Goal: Contribute content: Contribute content

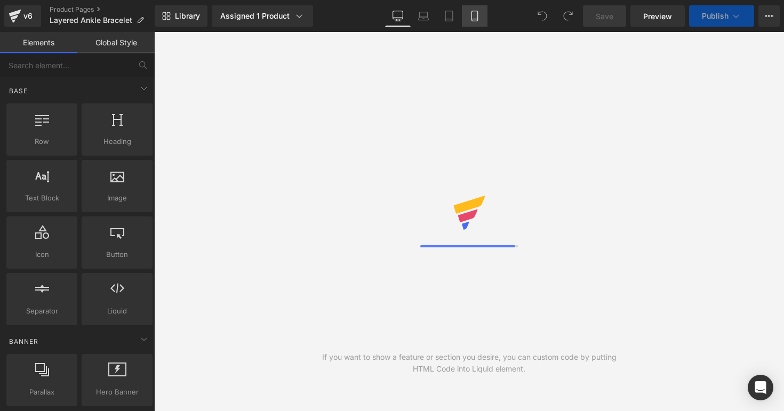
click at [476, 20] on icon at bounding box center [475, 16] width 11 height 11
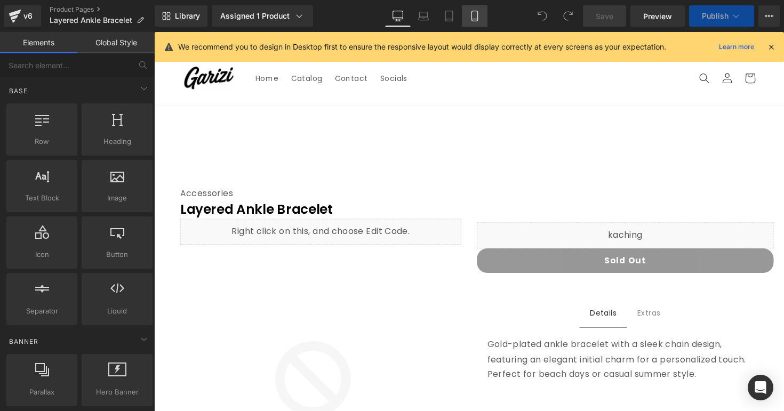
click at [476, 20] on icon at bounding box center [475, 16] width 11 height 11
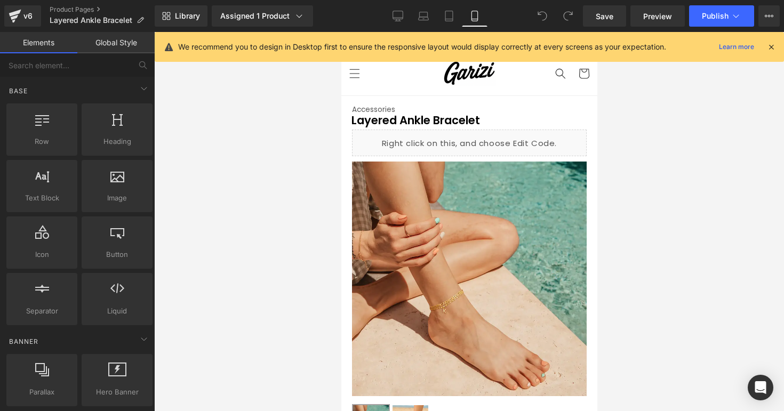
click at [769, 47] on icon at bounding box center [772, 47] width 10 height 10
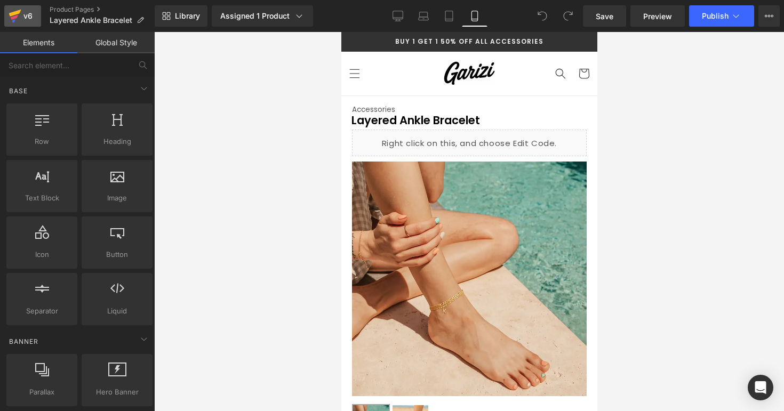
click at [38, 22] on link "v6" at bounding box center [22, 15] width 37 height 21
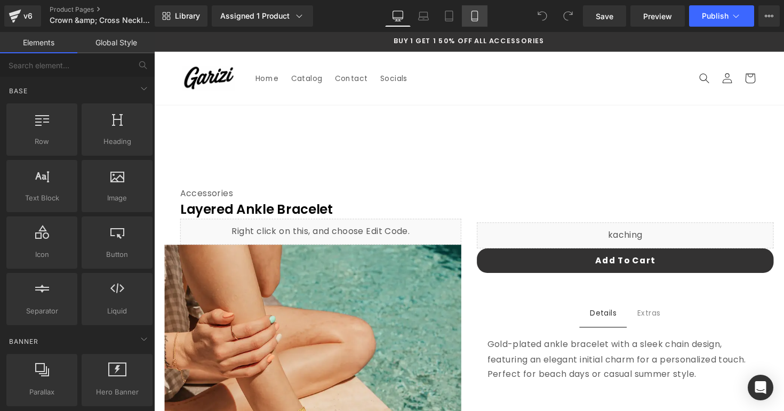
click at [472, 18] on icon at bounding box center [475, 16] width 11 height 11
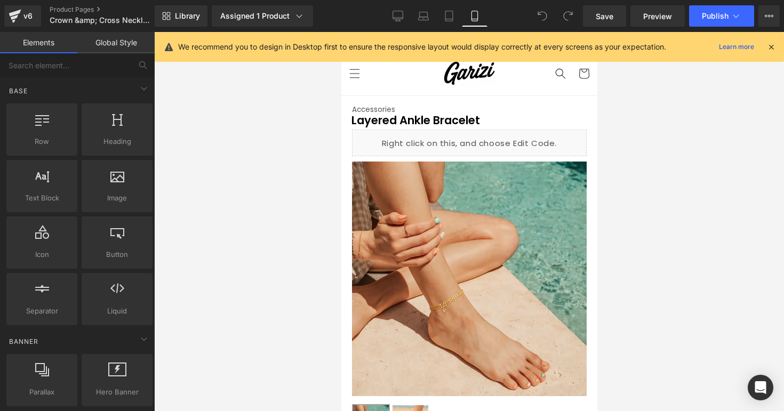
click at [771, 42] on icon at bounding box center [772, 47] width 10 height 10
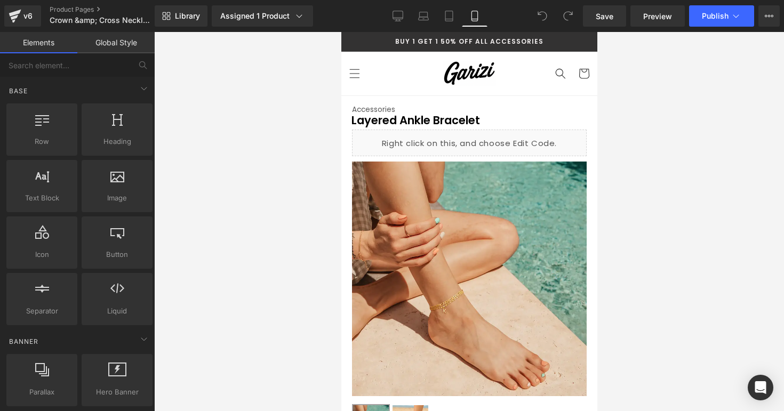
click at [467, 109] on span "Product" at bounding box center [469, 106] width 28 height 13
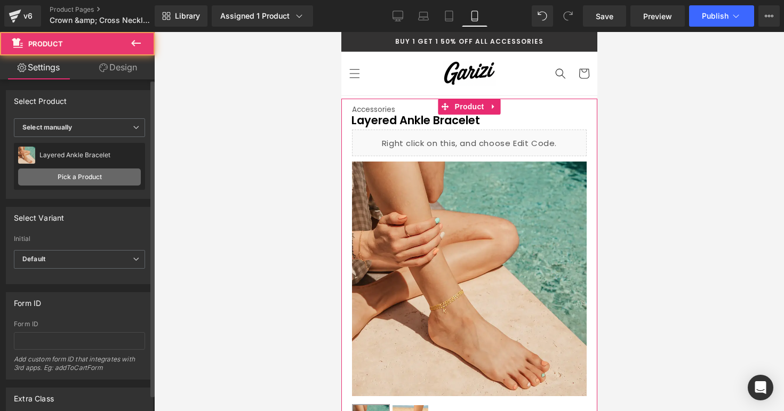
click at [128, 179] on link "Pick a Product" at bounding box center [79, 177] width 123 height 17
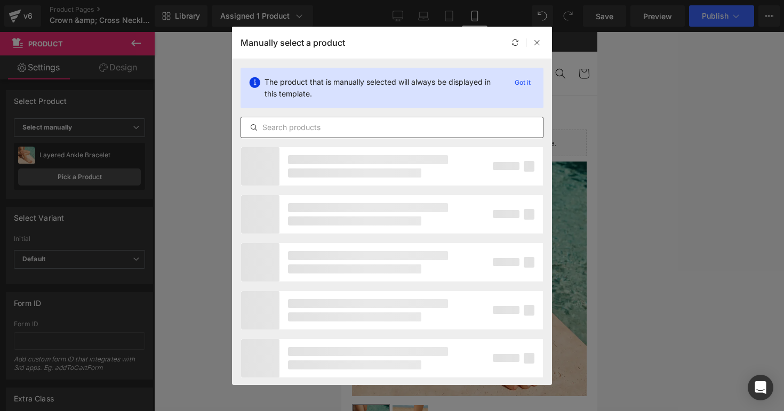
click at [290, 121] on input "text" at bounding box center [392, 127] width 302 height 13
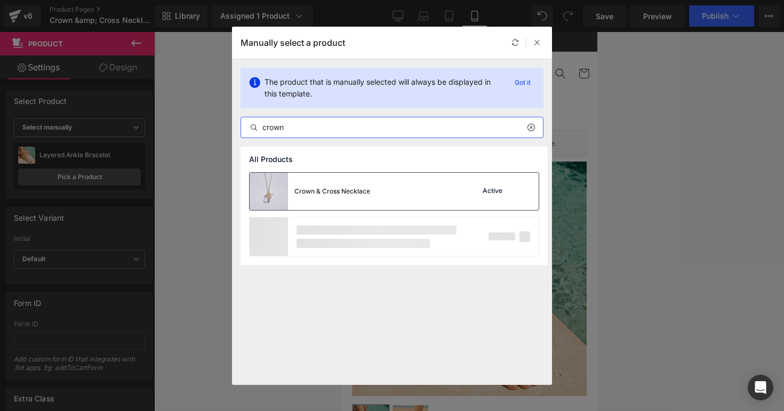
type input "crown"
click at [322, 187] on div "Crown & Cross Necklace" at bounding box center [333, 192] width 76 height 10
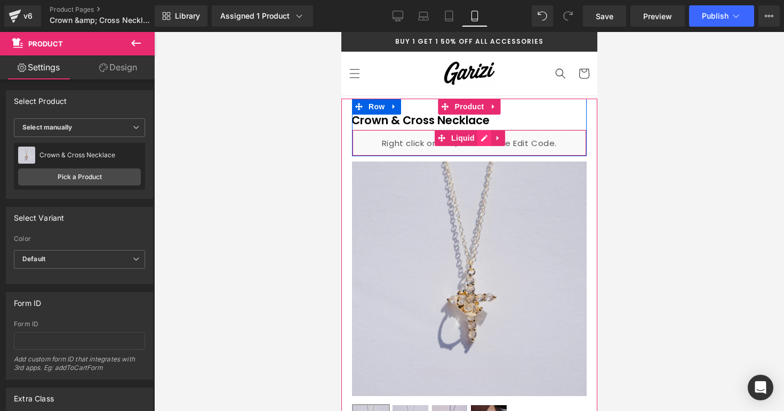
click at [480, 140] on div "Liquid" at bounding box center [469, 143] width 235 height 27
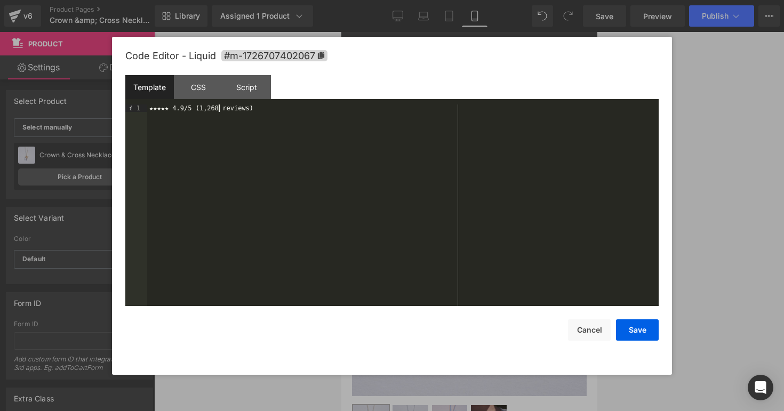
click at [219, 105] on div "★★★★★ 4.9/5 (1,268 reviews)" at bounding box center [403, 213] width 512 height 217
click at [626, 336] on button "Save" at bounding box center [637, 330] width 43 height 21
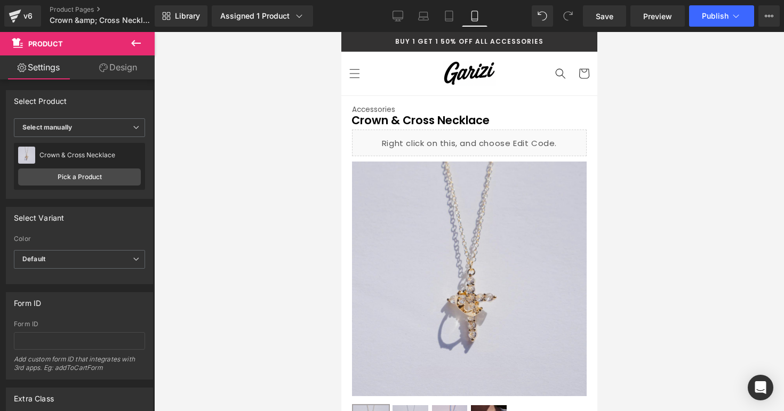
click at [635, 161] on div at bounding box center [469, 221] width 630 height 379
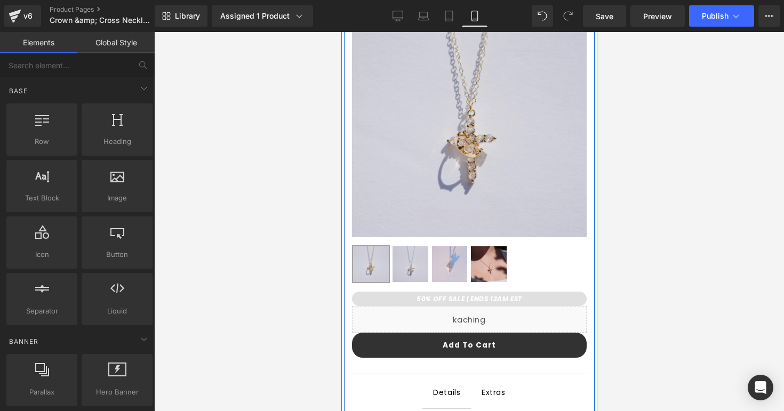
scroll to position [168, 0]
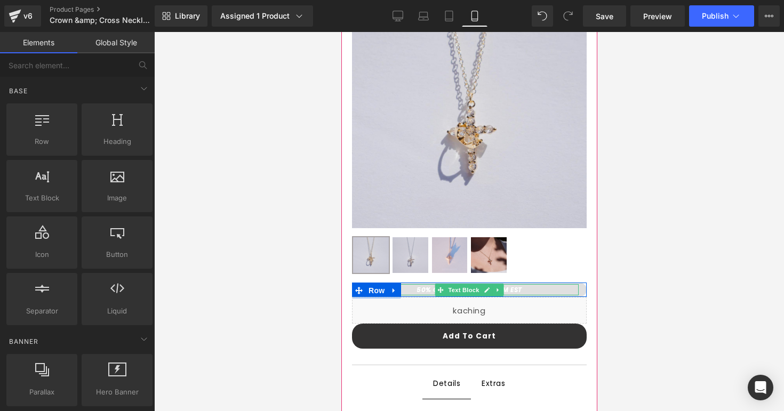
click at [416, 292] on strong "50% OFF SALE | ENDS 12AM EST" at bounding box center [469, 289] width 106 height 9
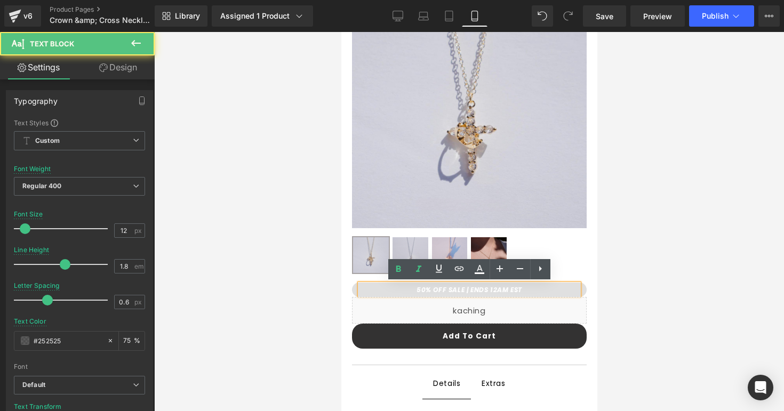
click at [462, 289] on strong "50% OFF SALE | ENDS 12AM EST" at bounding box center [469, 289] width 106 height 9
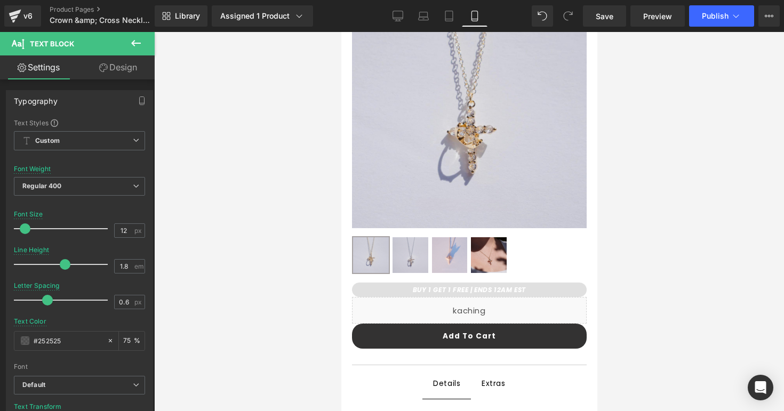
click at [620, 287] on div at bounding box center [469, 221] width 630 height 379
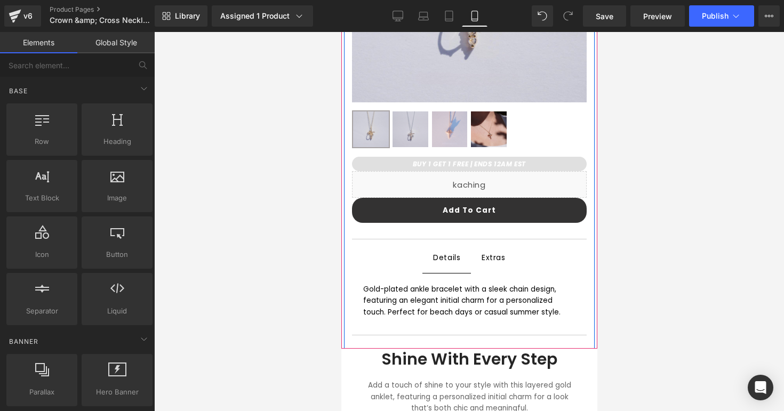
scroll to position [297, 0]
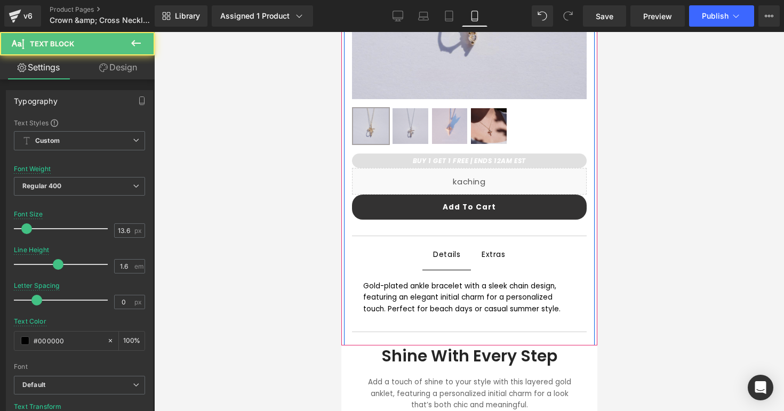
click at [412, 293] on div "Gold-plated ankle bracelet with a sleek chain design, featuring an elegant init…" at bounding box center [469, 298] width 213 height 35
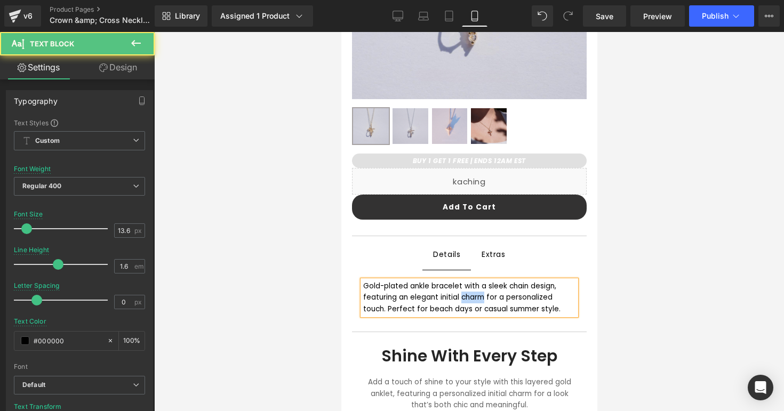
click at [412, 293] on div "Gold-plated ankle bracelet with a sleek chain design, featuring an elegant init…" at bounding box center [469, 298] width 213 height 35
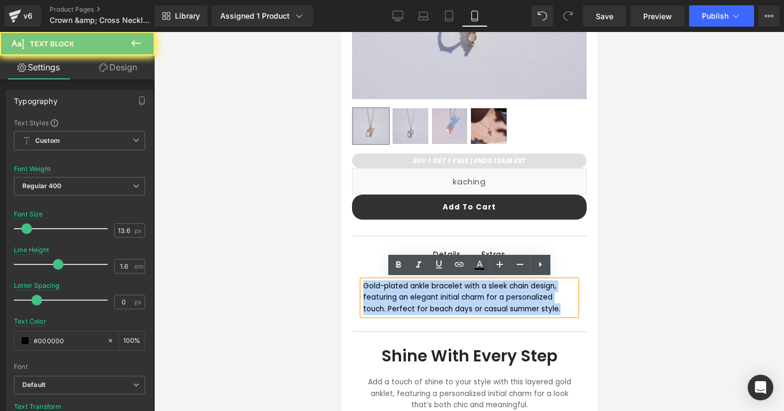
click at [412, 293] on div "Gold-plated ankle bracelet with a sleek chain design, featuring an elegant init…" at bounding box center [469, 298] width 213 height 35
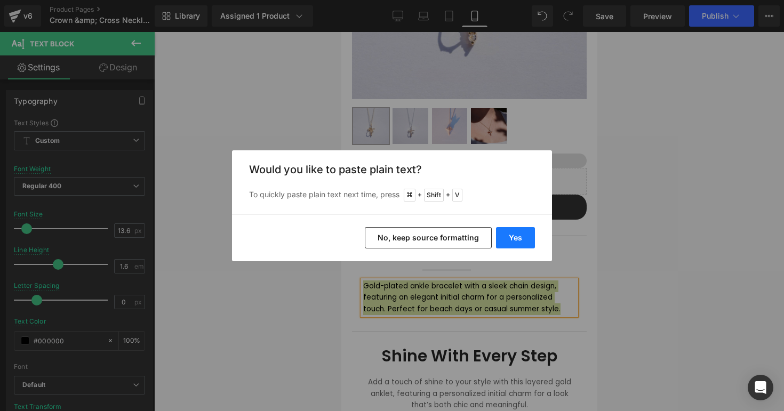
click at [521, 228] on button "Yes" at bounding box center [515, 237] width 39 height 21
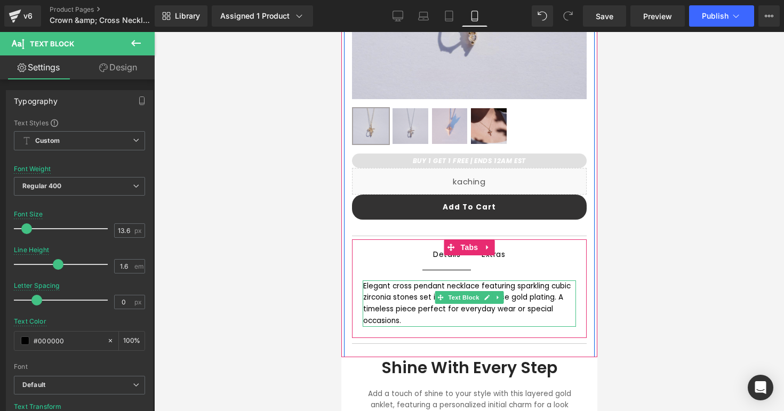
click at [406, 289] on div "Elegant cross pendant necklace featuring sparkling cubic zirconia stones set in…" at bounding box center [469, 304] width 213 height 46
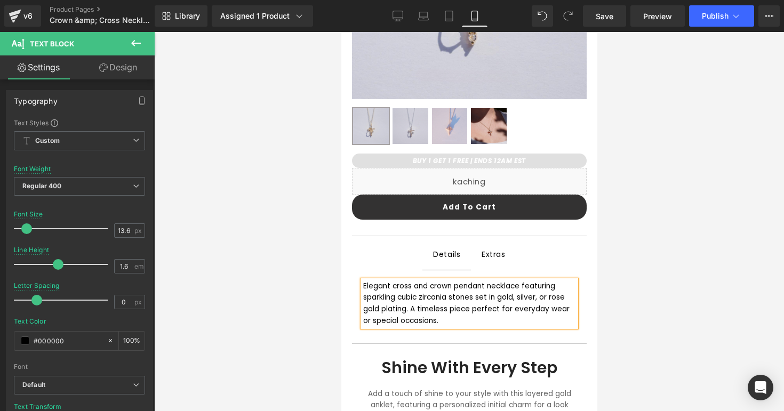
click at [567, 309] on div "Elegant cross and crown pendant necklace featuring sparkling cubic zirconia sto…" at bounding box center [469, 304] width 213 height 46
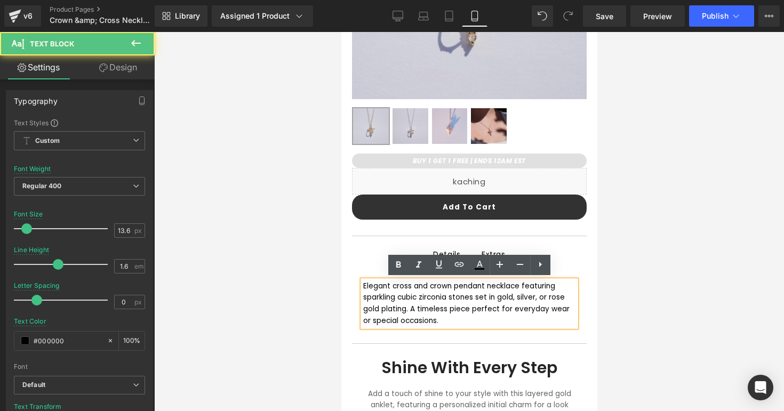
click at [617, 298] on div at bounding box center [469, 221] width 630 height 379
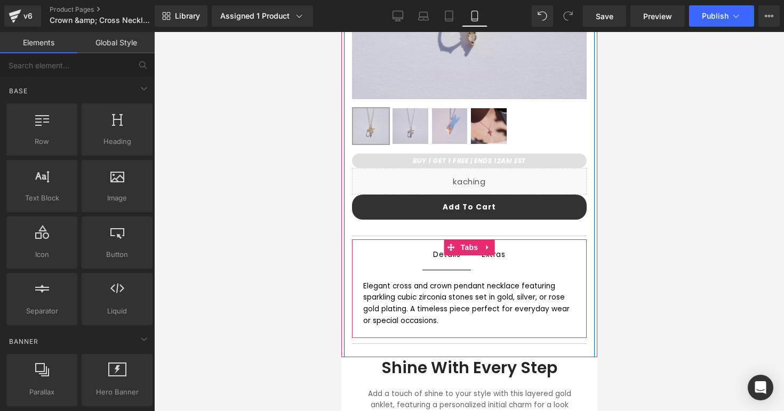
click at [503, 267] on span "Extras Text Block" at bounding box center [493, 255] width 45 height 30
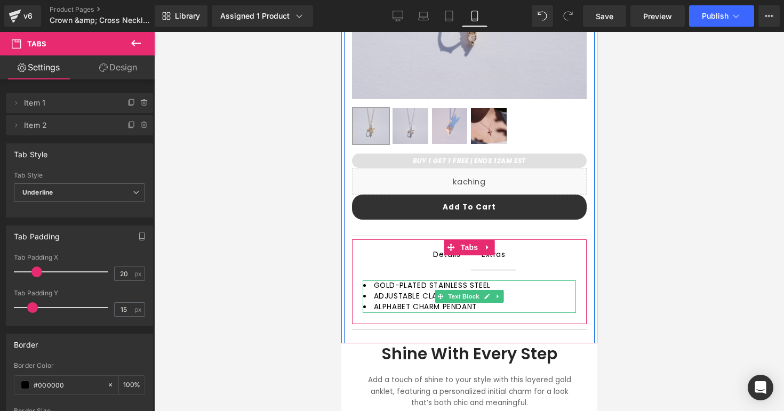
click at [501, 307] on li "ALPHABET CHARM PENDANT" at bounding box center [469, 307] width 213 height 11
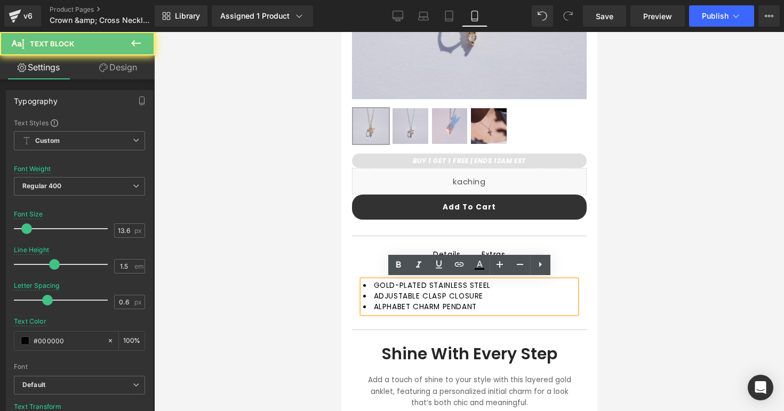
click at [501, 307] on li "ALPHABET CHARM PENDANT" at bounding box center [469, 307] width 213 height 11
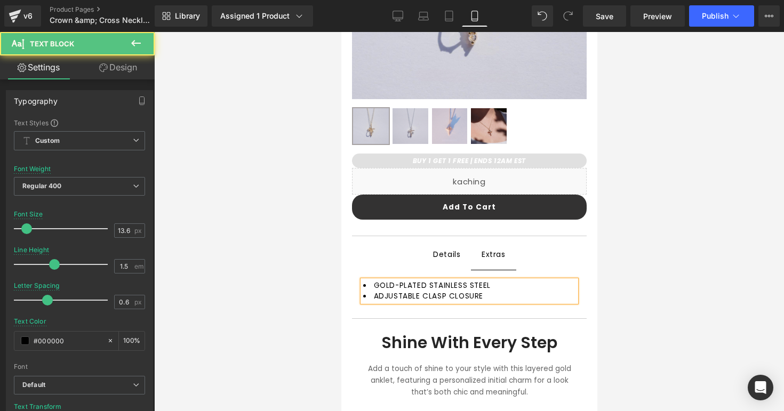
click at [505, 284] on li "GOLD-PLATED STAINLESS STEEL" at bounding box center [469, 286] width 213 height 11
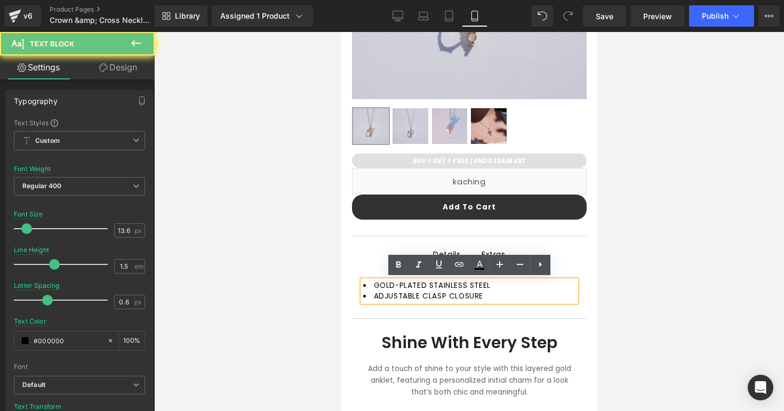
click at [505, 284] on li "GOLD-PLATED STAINLESS STEEL" at bounding box center [469, 286] width 213 height 11
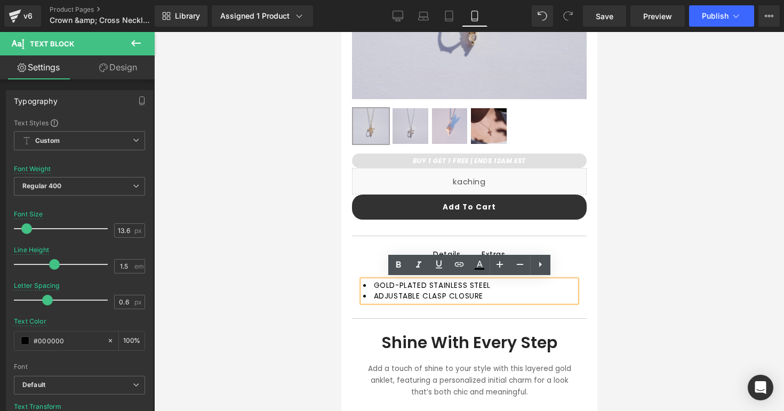
click at [502, 292] on li "ADJUSTABLE CLASP CLOSURE" at bounding box center [469, 296] width 213 height 11
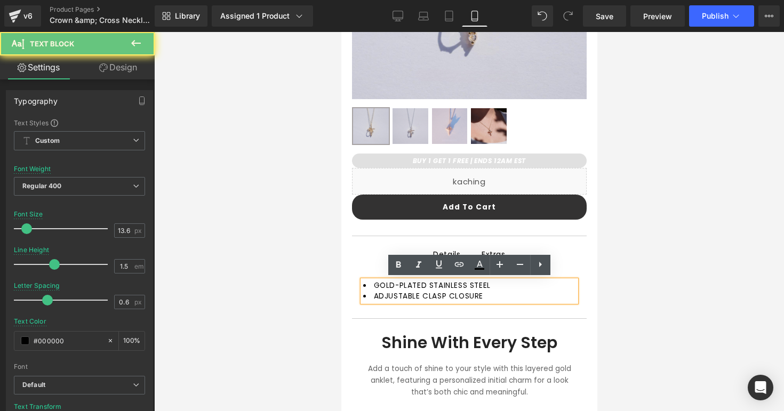
click at [502, 292] on li "ADJUSTABLE CLASP CLOSURE" at bounding box center [469, 296] width 213 height 11
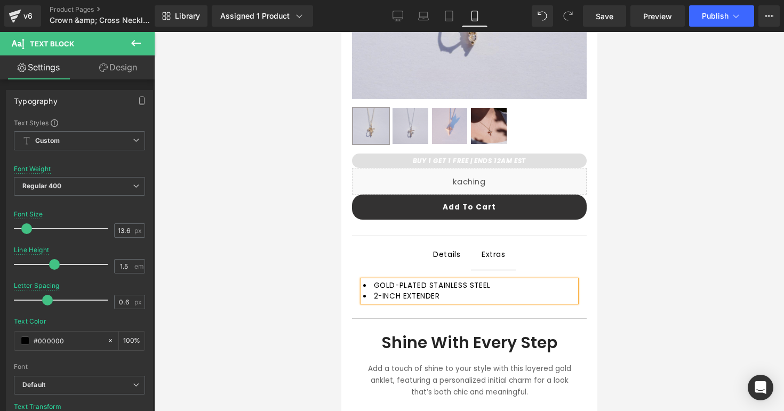
click at [640, 294] on div at bounding box center [469, 221] width 630 height 379
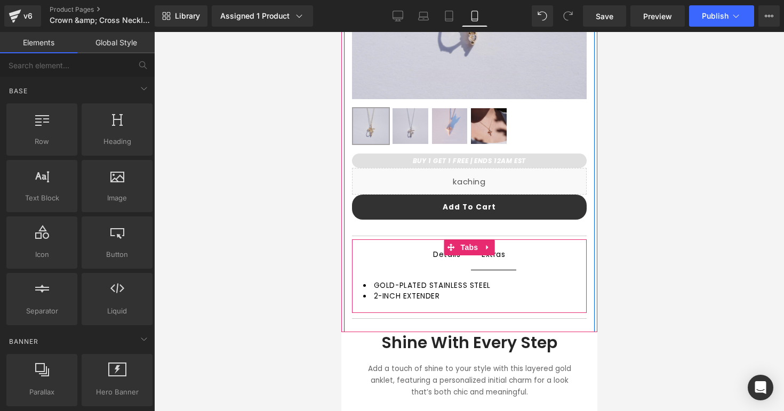
click at [440, 260] on div "Details Text Block" at bounding box center [446, 254] width 27 height 13
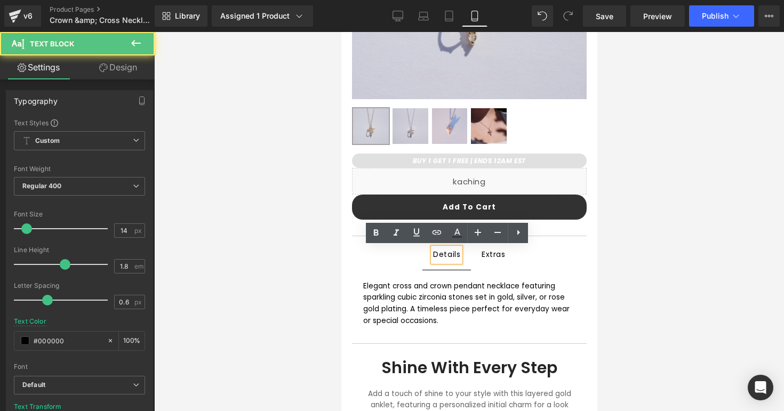
click at [479, 260] on span "Extras Text Block" at bounding box center [493, 255] width 45 height 30
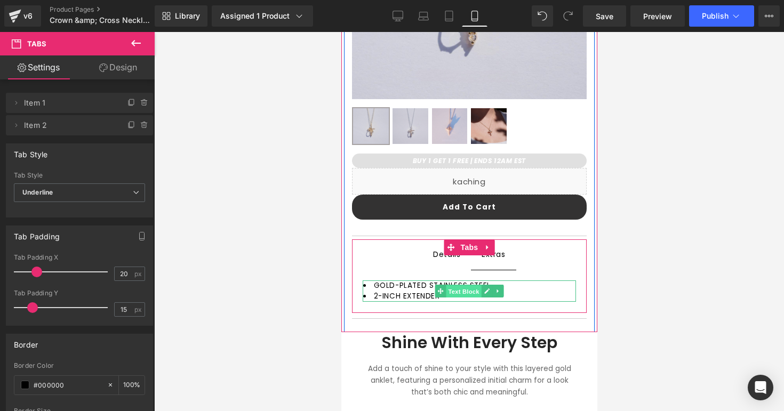
click at [456, 294] on span "Text Block" at bounding box center [463, 291] width 35 height 13
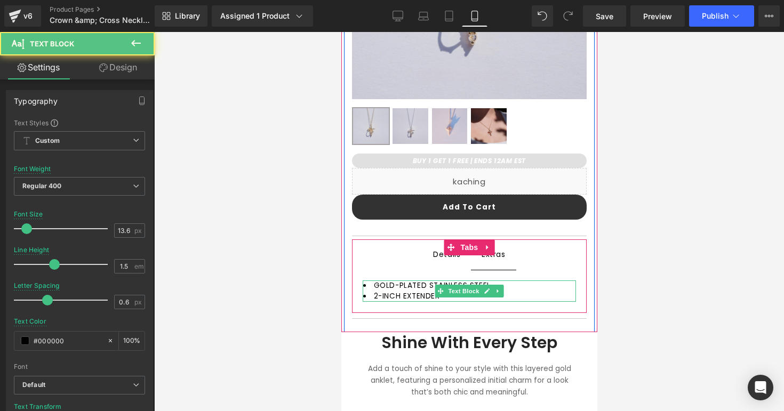
click at [531, 291] on li "2-INCH EXTENDER" at bounding box center [469, 296] width 213 height 11
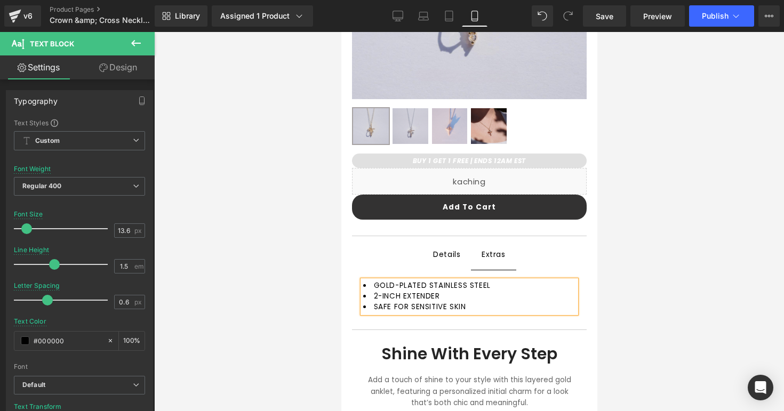
click at [524, 300] on li "2-INCH EXTENDER" at bounding box center [469, 296] width 213 height 11
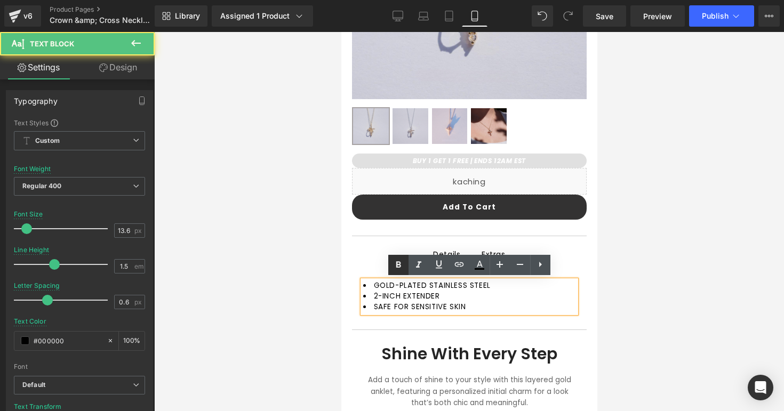
click at [397, 256] on link at bounding box center [398, 265] width 20 height 20
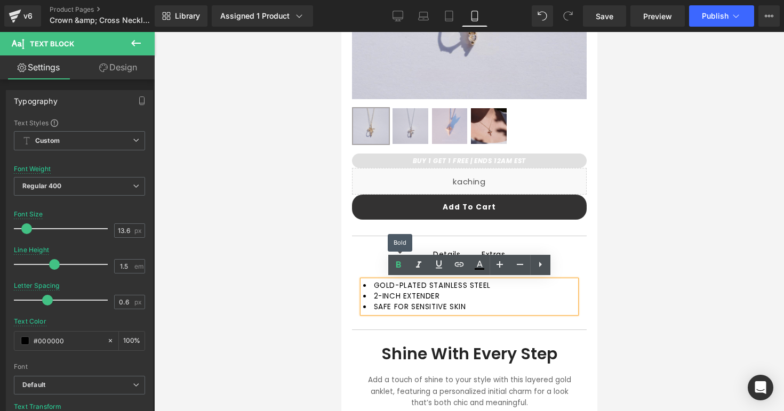
click at [363, 261] on ul "Details Text Block Extras Text Block" at bounding box center [469, 255] width 235 height 30
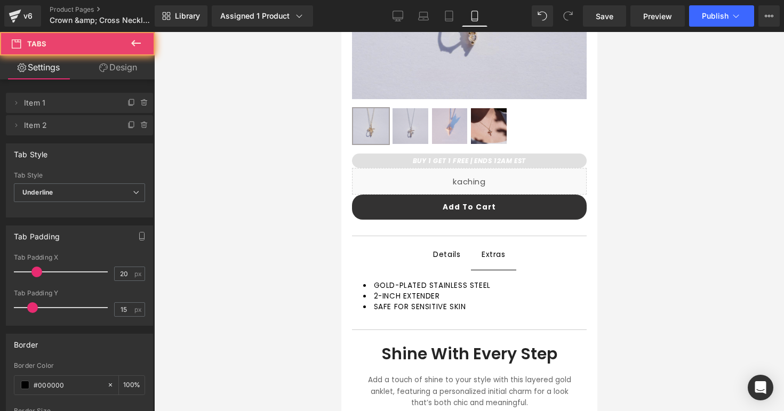
click at [434, 271] on div "GOLD-PLATED STAINLESS STEEL 2-INCH EXTENDER SAFE FOR SENSITIVE SKIN Text Block" at bounding box center [469, 297] width 235 height 54
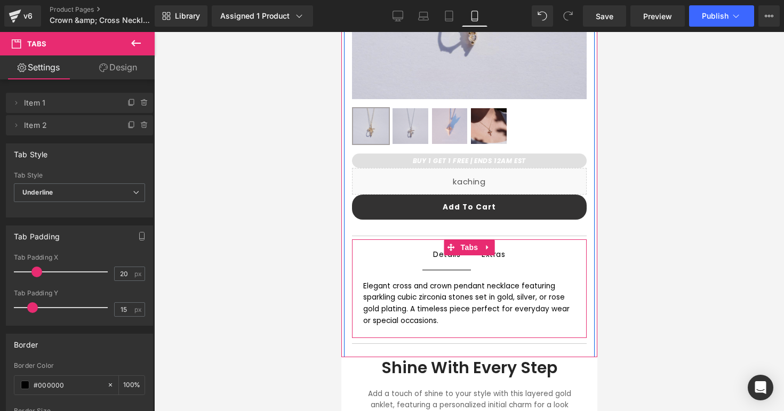
click at [441, 267] on span "Details Text Block" at bounding box center [446, 254] width 49 height 29
click at [487, 268] on span "Extras Text Block" at bounding box center [493, 255] width 45 height 30
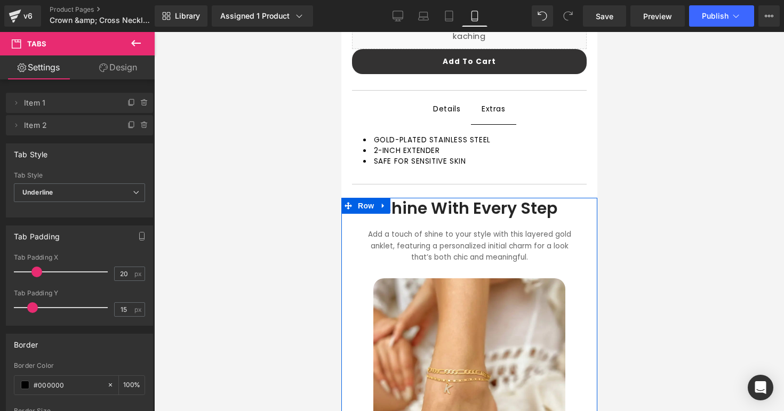
scroll to position [445, 0]
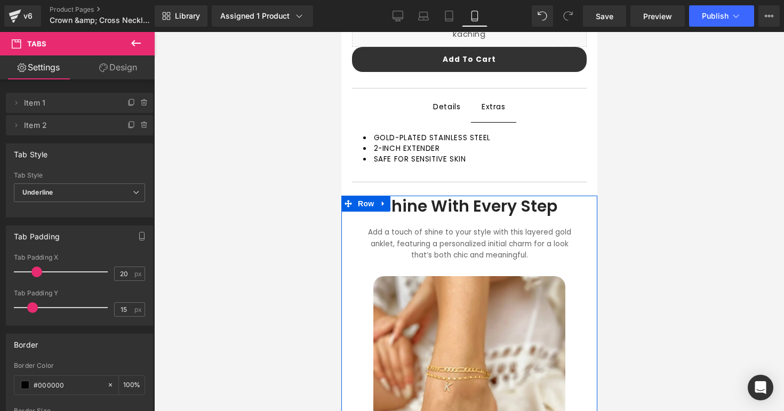
click at [472, 343] on img at bounding box center [469, 372] width 192 height 192
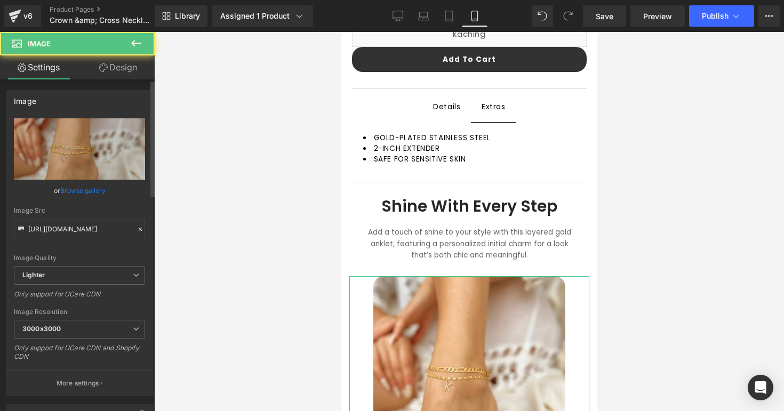
click at [87, 191] on link "Browse gallery" at bounding box center [82, 190] width 45 height 19
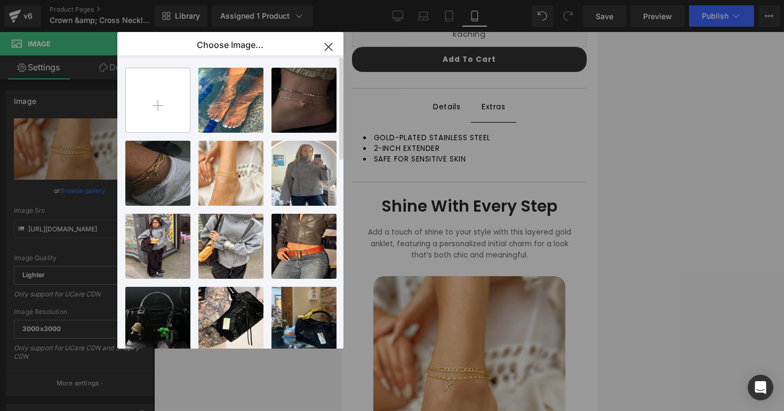
click at [188, 108] on input "file" at bounding box center [158, 100] width 64 height 64
type input "C:\fakepath\c&c4.png"
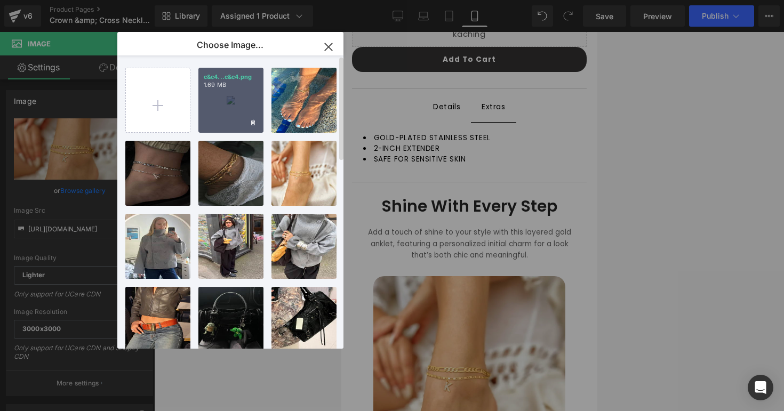
click at [229, 110] on div "c&c4...c&c4.png 1.69 MB" at bounding box center [230, 100] width 65 height 65
type input "[URL][DOMAIN_NAME]"
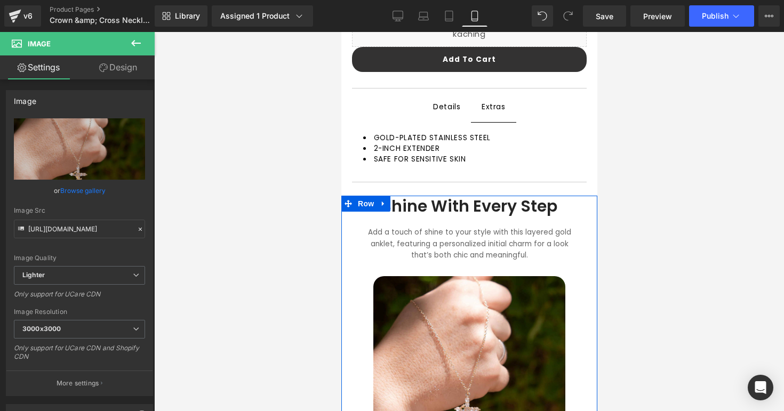
click at [413, 235] on div "Add a touch of shine to your style with this layered gold anklet, featuring a p…" at bounding box center [469, 252] width 240 height 50
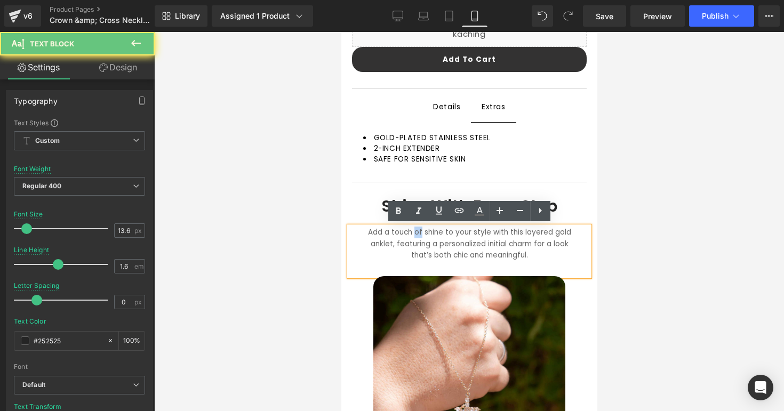
click at [413, 235] on div "Add a touch of shine to your style with this layered gold anklet, featuring a p…" at bounding box center [469, 252] width 240 height 50
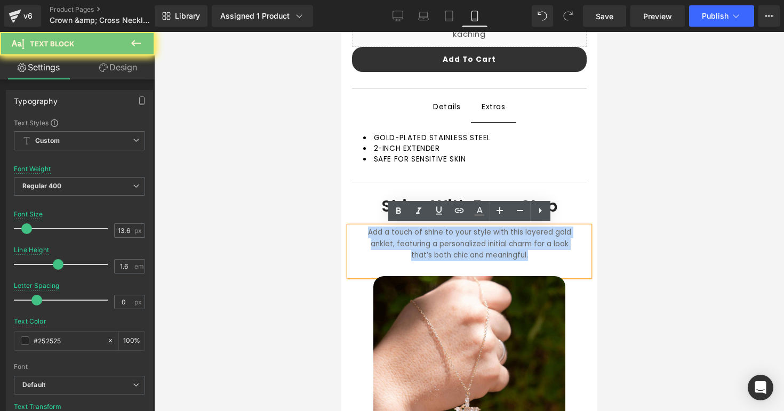
click at [413, 235] on div "Add a touch of shine to your style with this layered gold anklet, featuring a p…" at bounding box center [469, 252] width 240 height 50
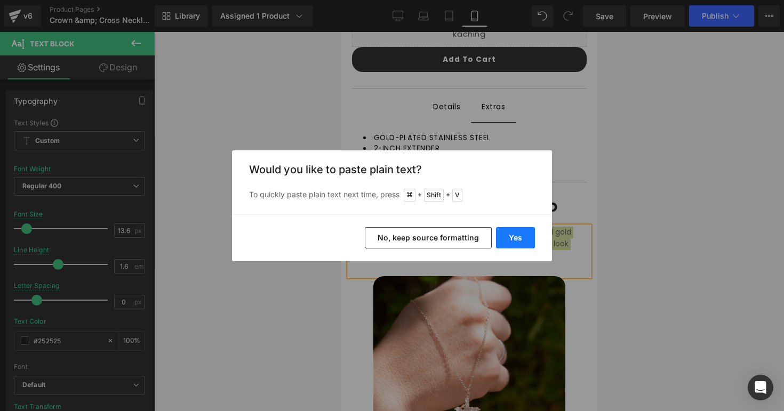
click at [502, 231] on button "Yes" at bounding box center [515, 237] width 39 height 21
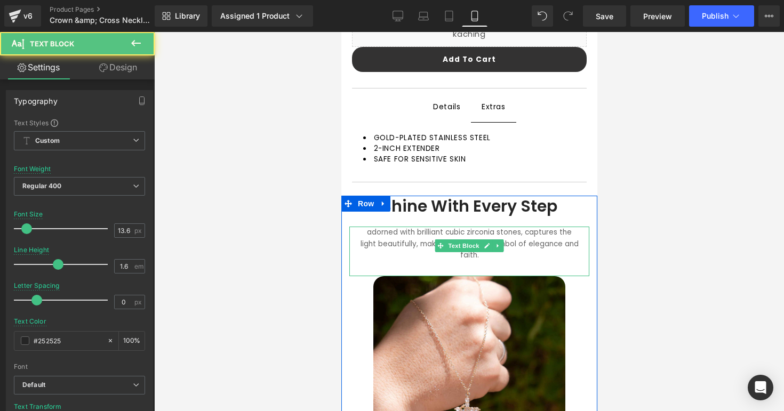
click at [375, 232] on font "adorned with brilliant cubic zirconia stones, captures the light beautifully, m…" at bounding box center [469, 244] width 218 height 34
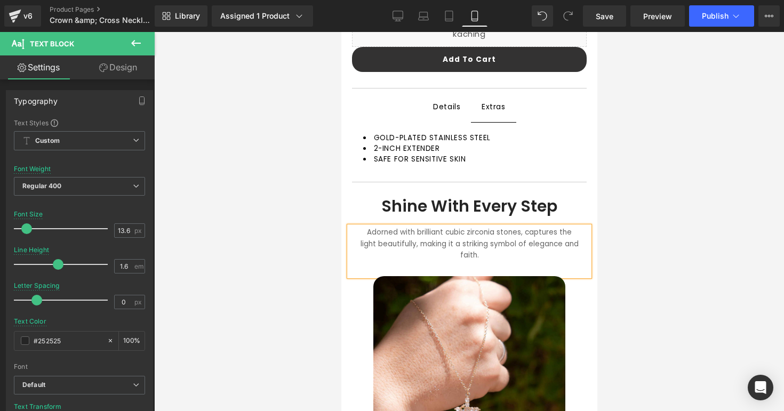
click at [512, 229] on font "Adorned with brilliant cubic zirconia stones, captures the light beautifully, m…" at bounding box center [469, 244] width 218 height 34
click at [577, 253] on div "Adorned with brilliant cubic zirconia stones, our piece captures the light beau…" at bounding box center [469, 252] width 240 height 50
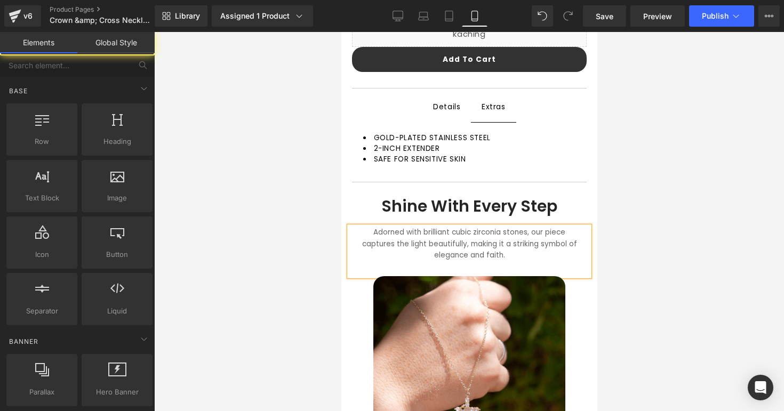
click at [605, 259] on div at bounding box center [469, 221] width 630 height 379
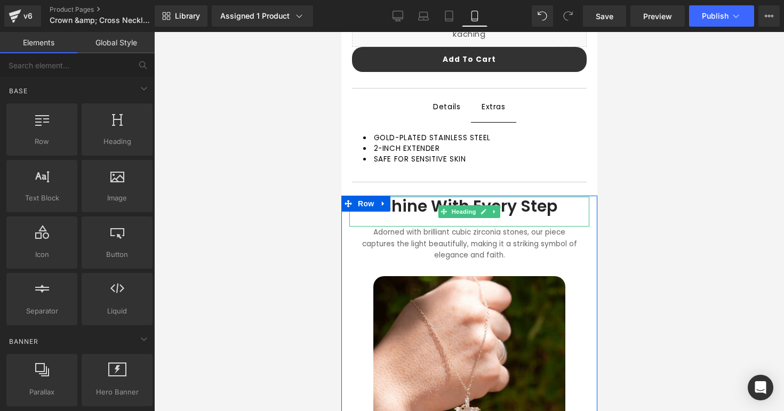
click at [428, 208] on h1 "Shine With Every Step" at bounding box center [469, 206] width 219 height 19
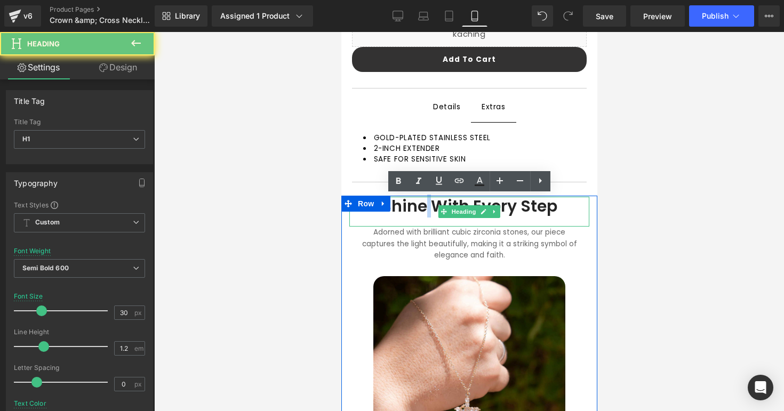
click at [428, 208] on h1 "Shine With Every Step" at bounding box center [469, 206] width 219 height 19
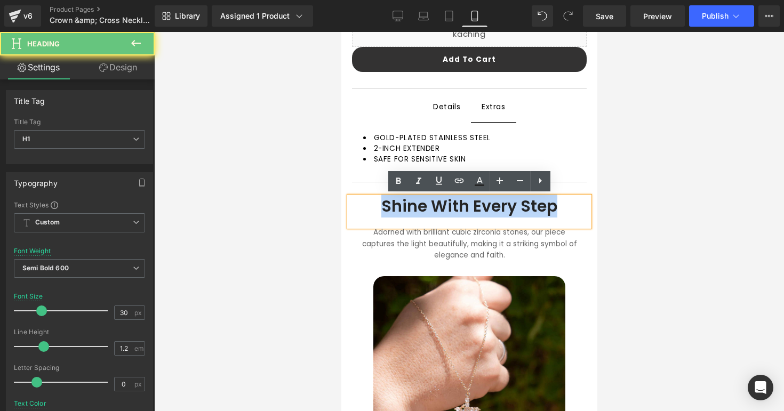
click at [428, 208] on h1 "Shine With Every Step" at bounding box center [469, 206] width 219 height 19
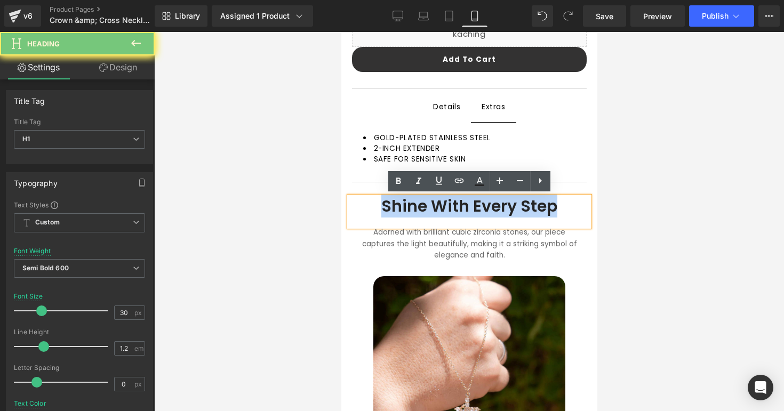
paste div
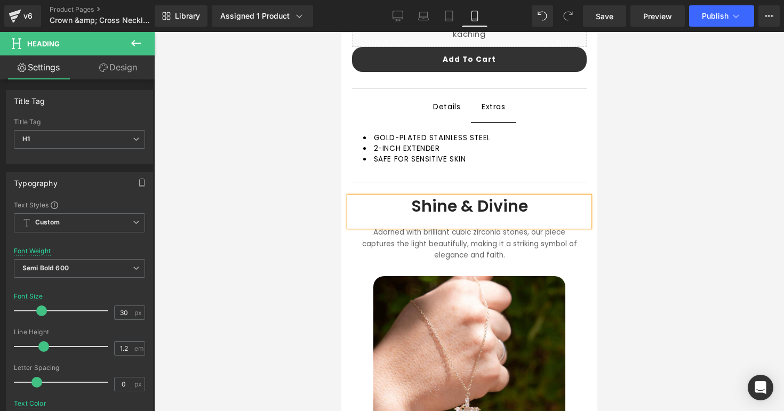
click at [637, 250] on div at bounding box center [469, 221] width 630 height 379
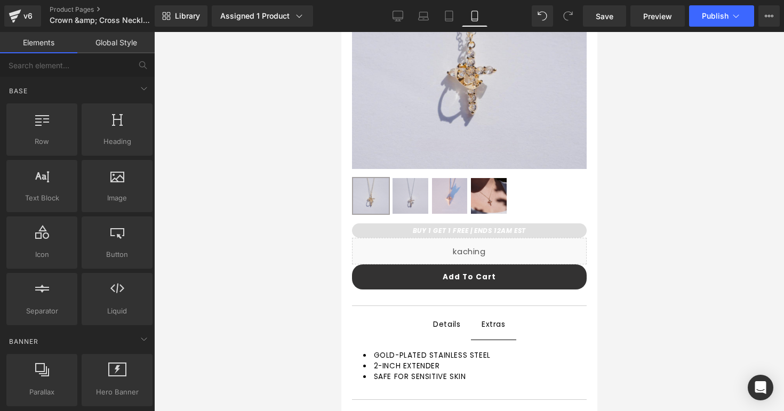
scroll to position [0, 0]
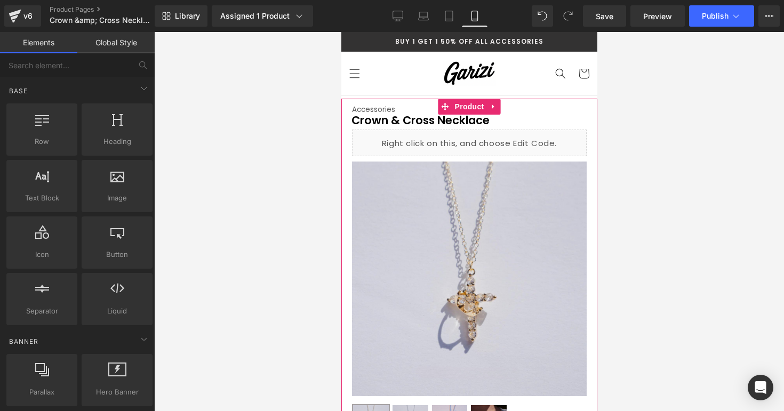
click at [593, 119] on div "Accessories Text Block Crown & Cross Necklace (P) Title Liquid Row Sale Off (P)…" at bounding box center [469, 370] width 251 height 542
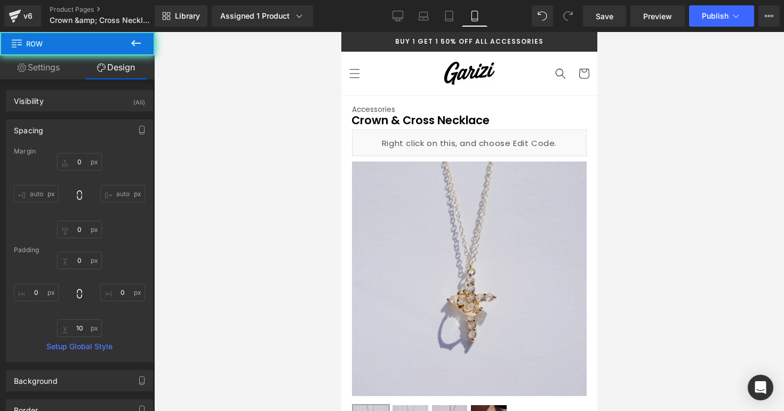
click at [605, 121] on div at bounding box center [469, 221] width 630 height 379
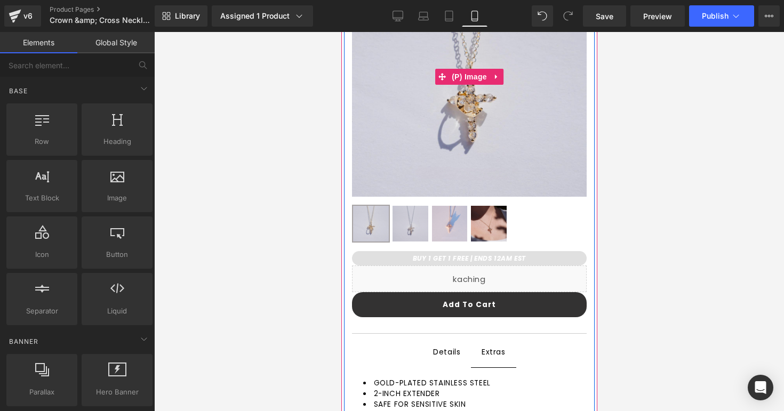
scroll to position [200, 0]
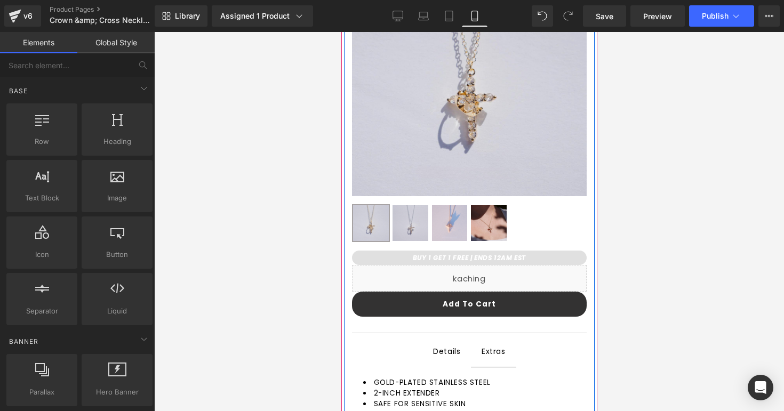
click at [451, 355] on div "Details Text Block" at bounding box center [446, 351] width 27 height 13
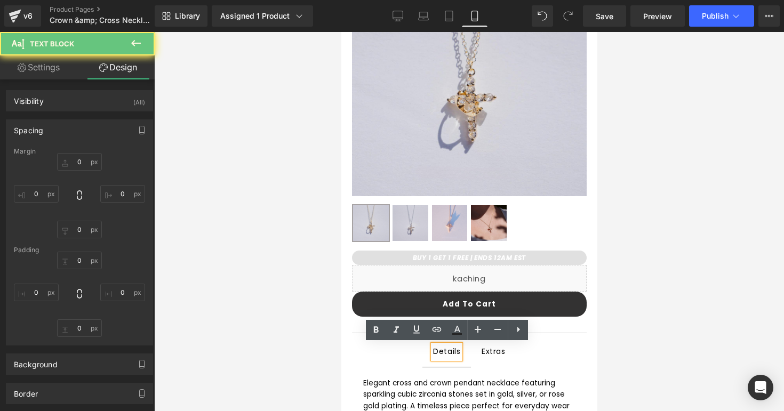
type input "0"
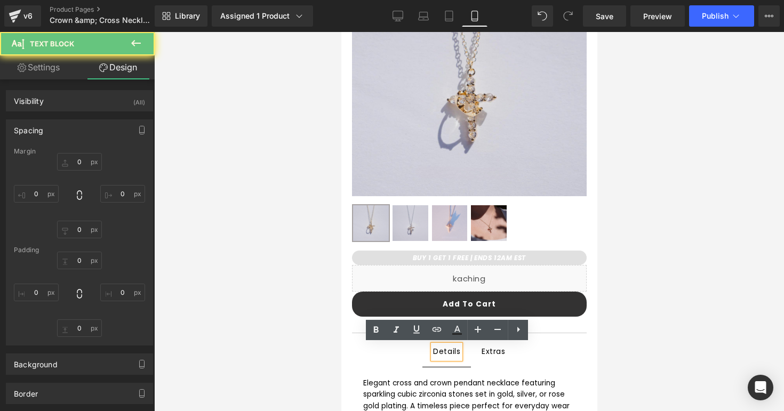
type input "0"
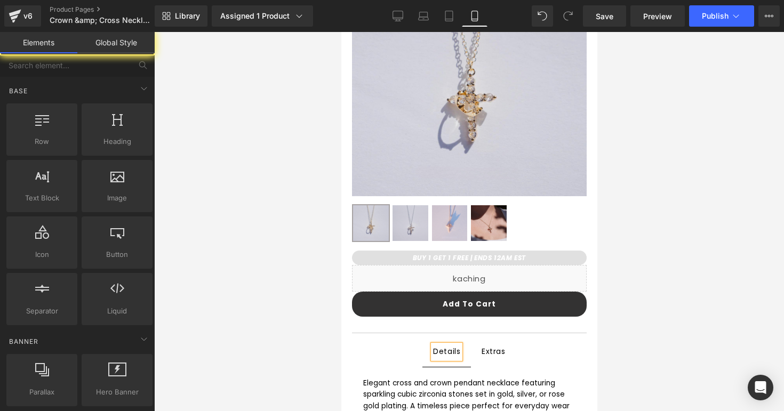
click at [324, 347] on div at bounding box center [469, 221] width 630 height 379
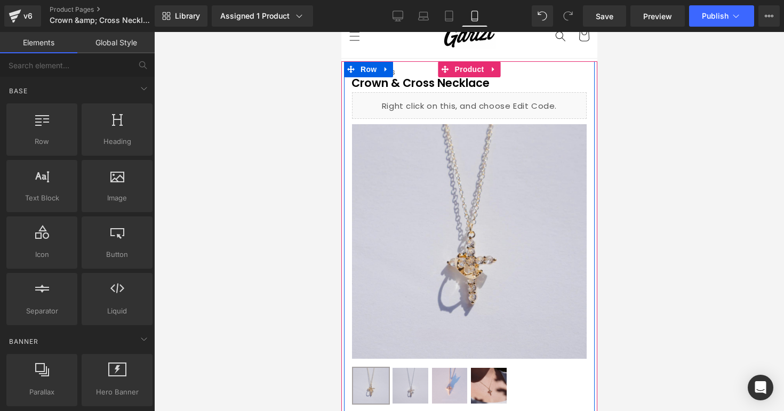
scroll to position [0, 0]
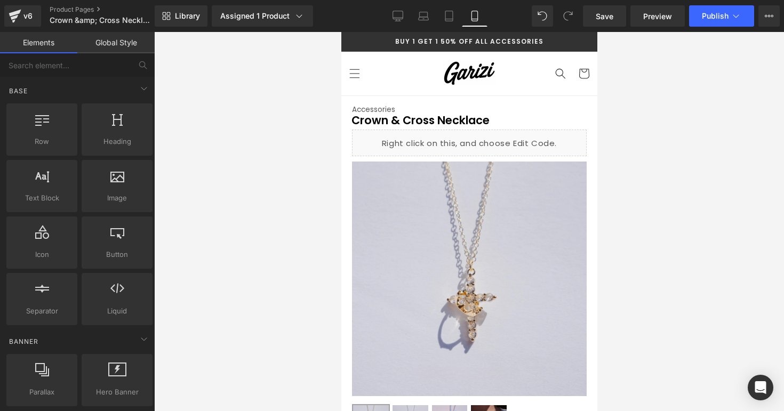
click at [653, 161] on div at bounding box center [469, 221] width 630 height 379
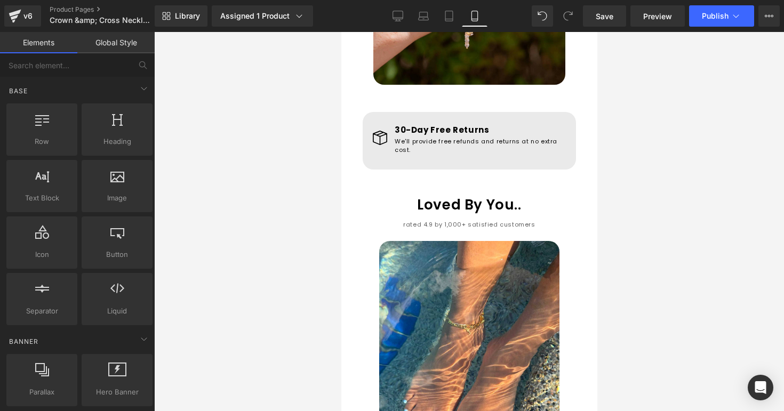
scroll to position [883, 0]
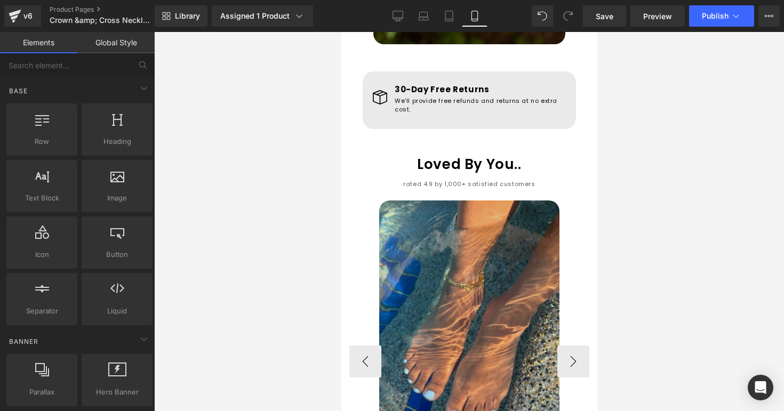
click at [465, 214] on img at bounding box center [469, 321] width 180 height 240
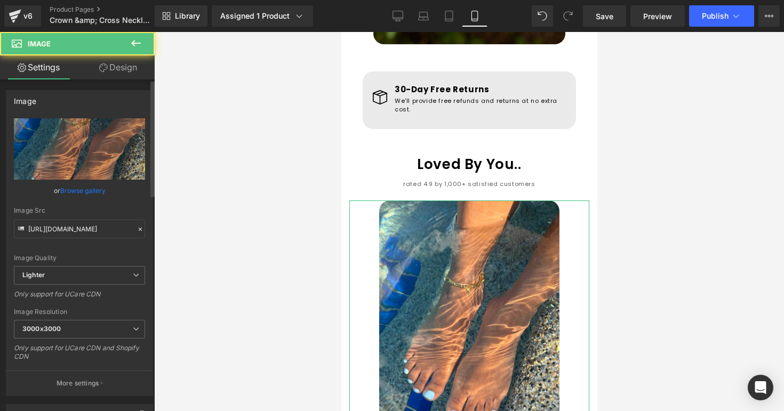
click at [90, 187] on link "Browse gallery" at bounding box center [82, 190] width 45 height 19
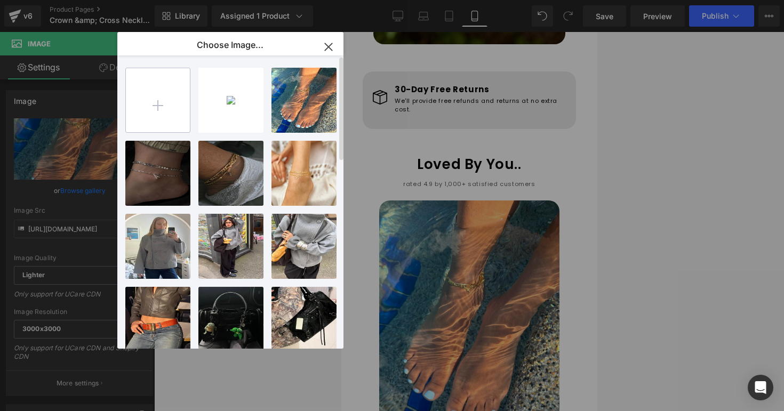
click at [157, 126] on input "file" at bounding box center [158, 100] width 64 height 64
type input "C:\fakepath\c&crev1.png"
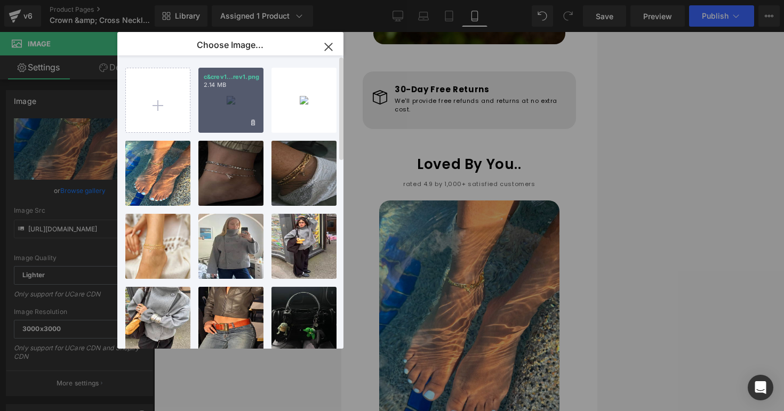
click at [224, 127] on div "c&crev1...rev1.png 2.14 MB" at bounding box center [230, 100] width 65 height 65
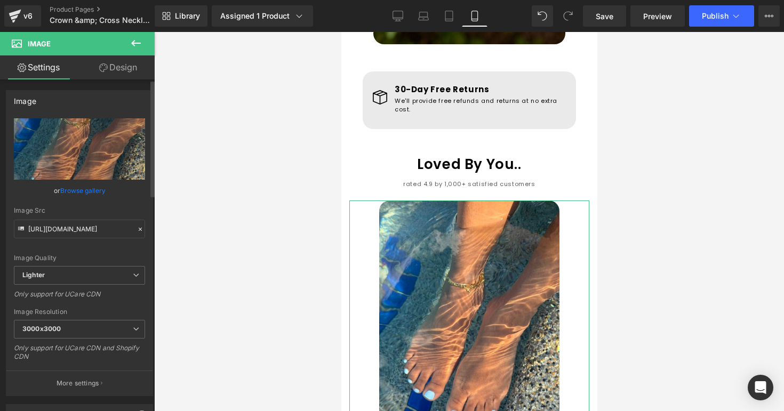
click at [104, 193] on div "or Browse gallery" at bounding box center [79, 190] width 131 height 11
click at [89, 189] on link "Browse gallery" at bounding box center [82, 190] width 45 height 19
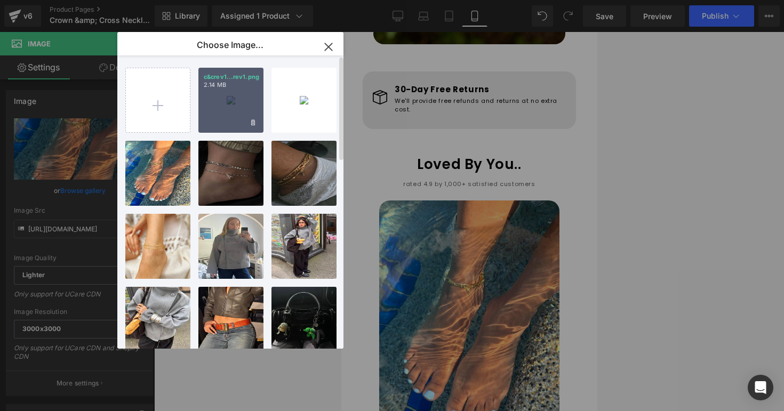
click at [200, 124] on div "c&crev1...rev1.png 2.14 MB" at bounding box center [230, 100] width 65 height 65
type input "[URL][DOMAIN_NAME]"
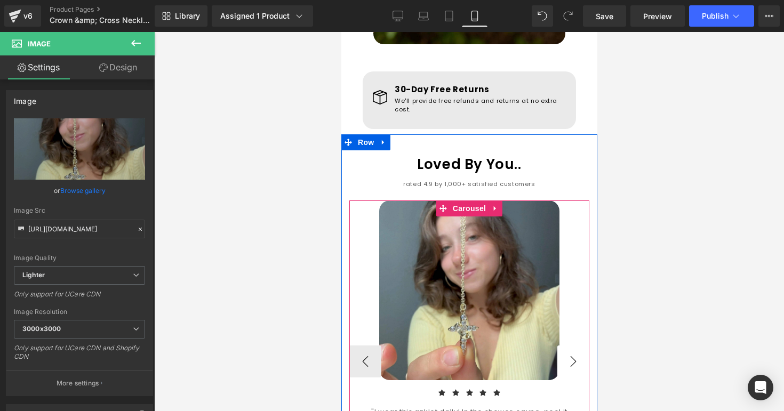
click at [571, 346] on button "›" at bounding box center [573, 362] width 32 height 32
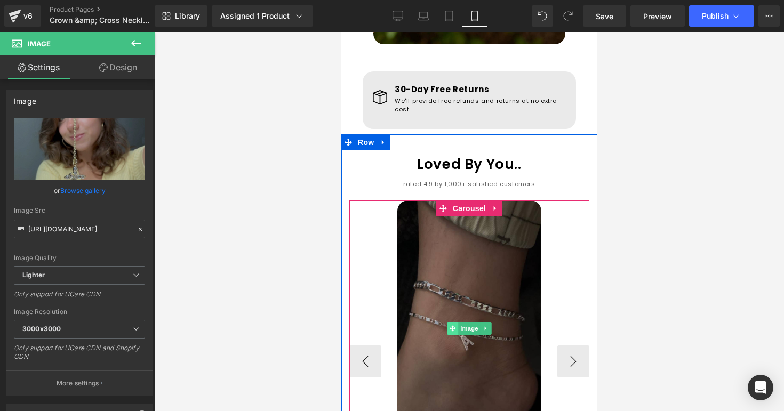
click at [525, 300] on div "Image" at bounding box center [469, 329] width 240 height 256
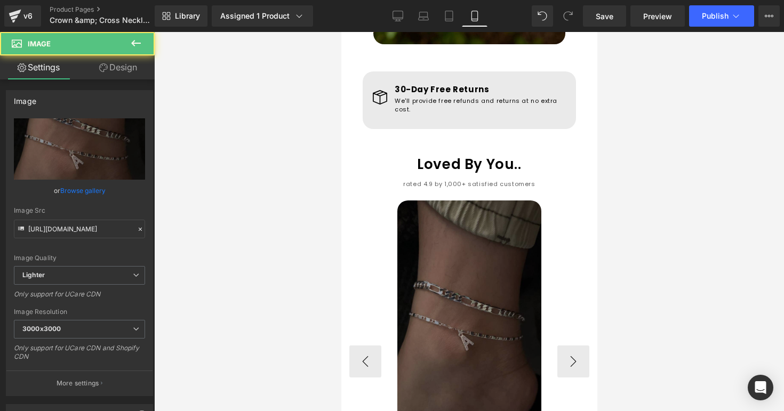
click at [436, 201] on img at bounding box center [469, 329] width 144 height 256
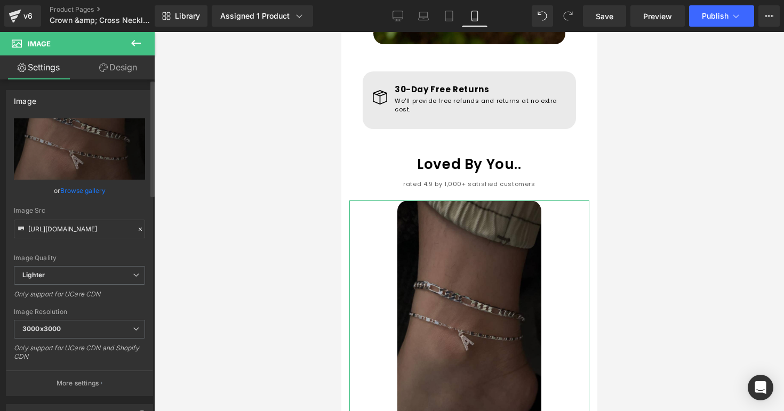
click at [98, 192] on link "Browse gallery" at bounding box center [82, 190] width 45 height 19
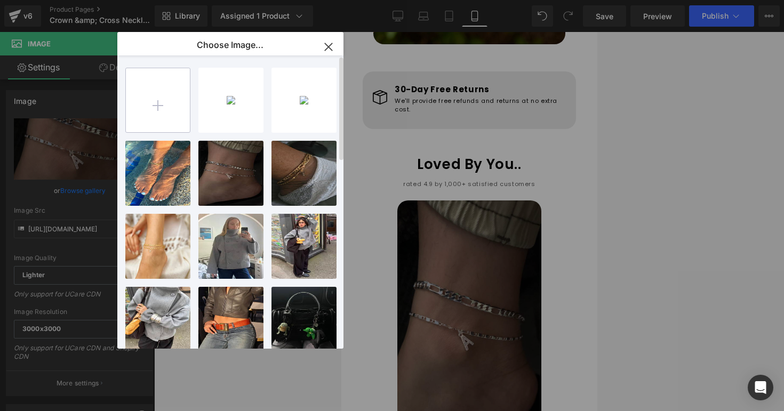
click at [166, 118] on input "file" at bounding box center [158, 100] width 64 height 64
type input "C:\fakepath\c&crev2.png"
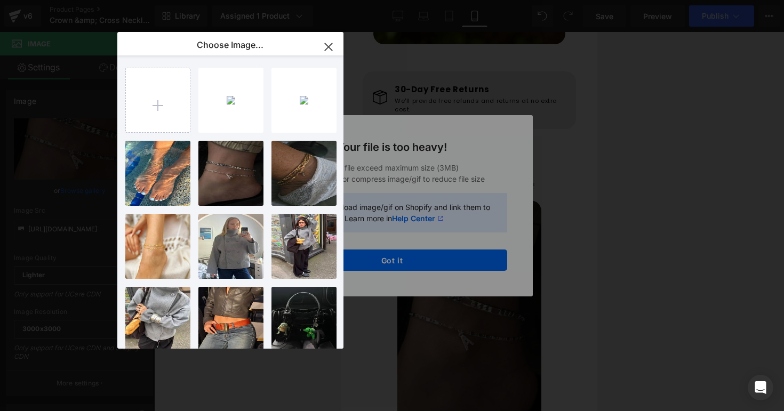
click at [333, 51] on icon "button" at bounding box center [328, 46] width 17 height 17
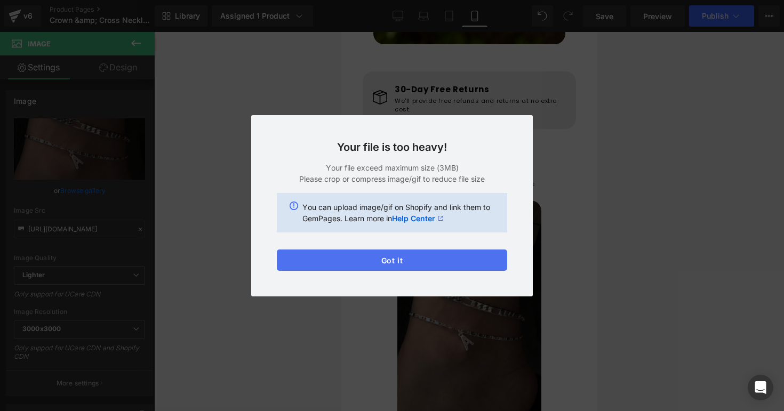
click at [348, 253] on button "Got it" at bounding box center [392, 260] width 231 height 21
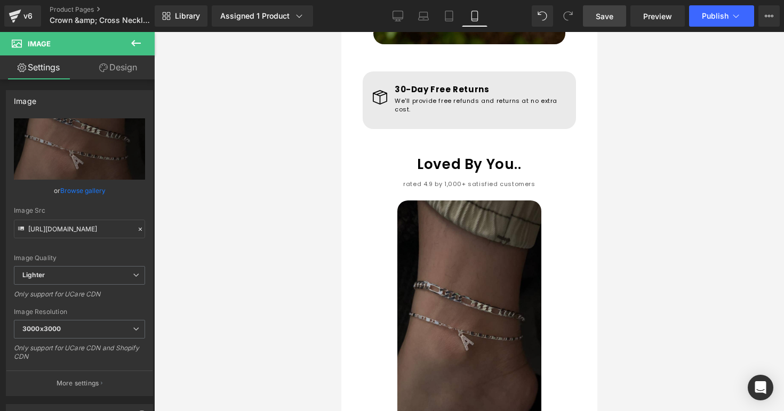
click at [599, 22] on link "Save" at bounding box center [604, 15] width 43 height 21
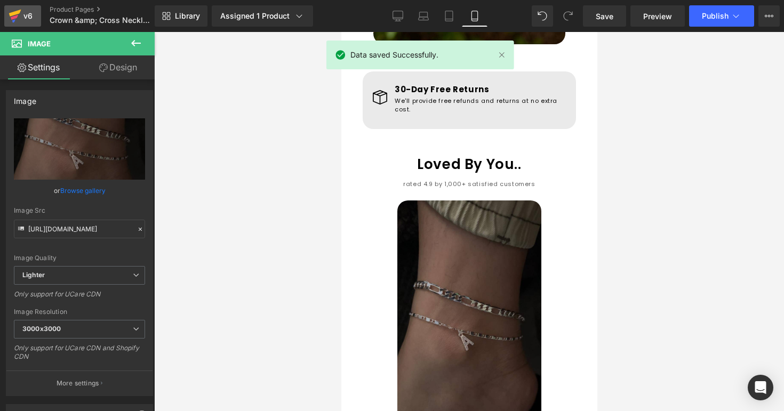
click at [17, 10] on icon at bounding box center [15, 16] width 13 height 27
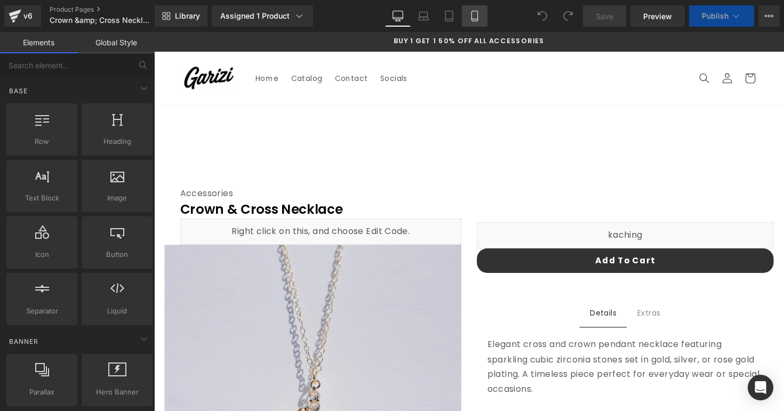
click at [478, 21] on link "Mobile" at bounding box center [475, 15] width 26 height 21
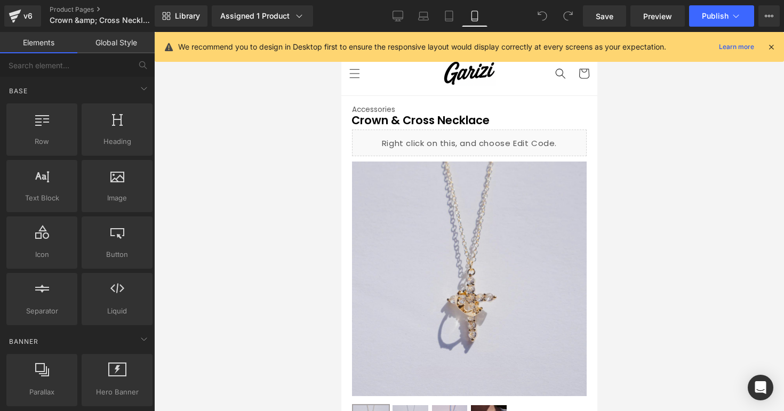
click at [773, 45] on icon at bounding box center [772, 47] width 10 height 10
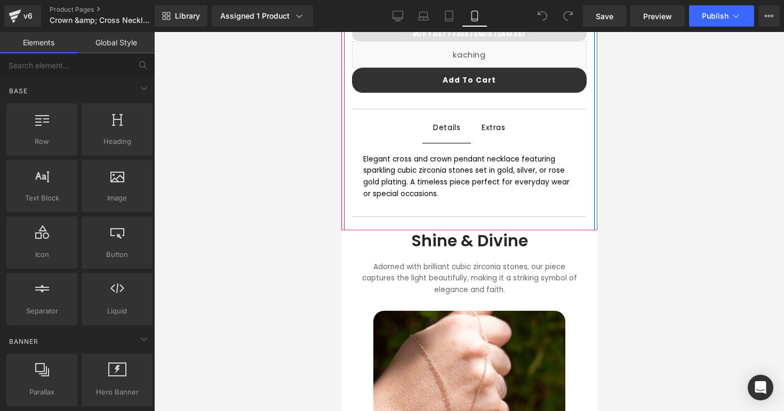
scroll to position [425, 0]
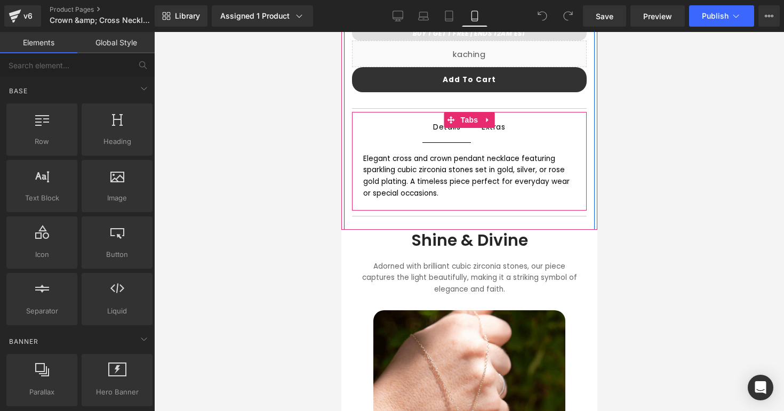
click at [501, 137] on span "Extras Text Block" at bounding box center [493, 127] width 45 height 30
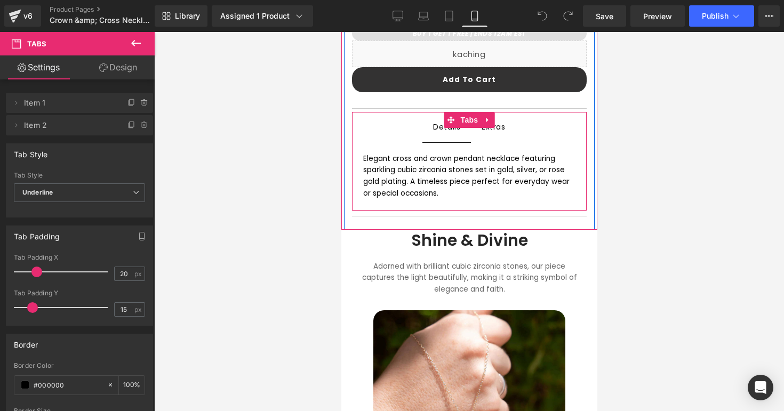
click at [447, 133] on span "Details Text Block" at bounding box center [446, 127] width 49 height 29
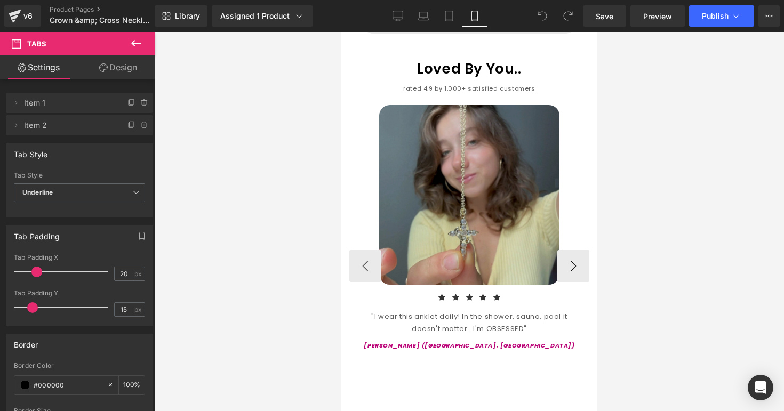
scroll to position [983, 0]
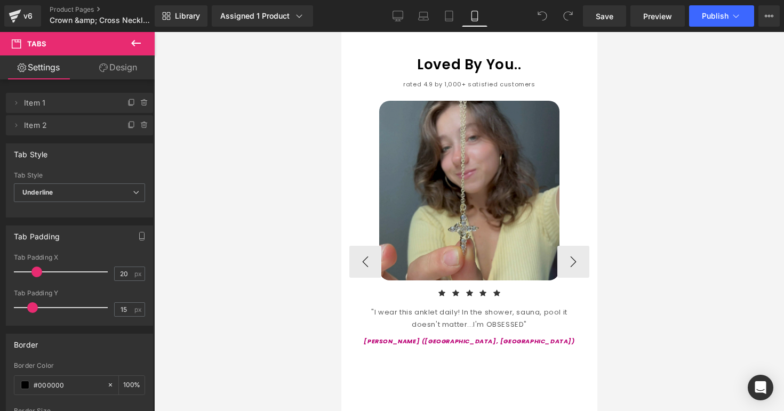
click at [472, 205] on img at bounding box center [469, 191] width 180 height 180
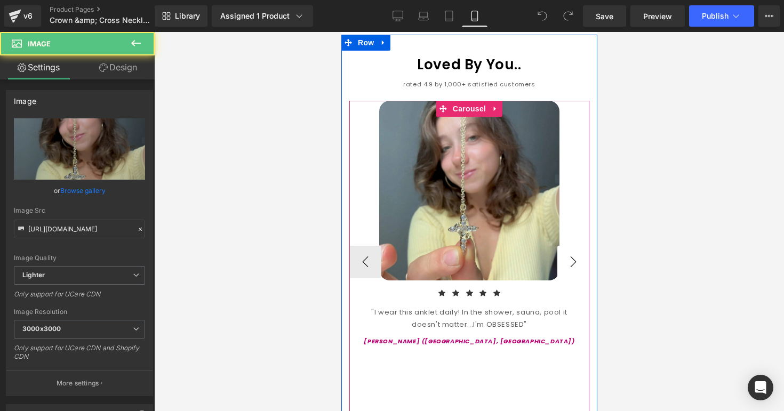
click at [566, 246] on button "›" at bounding box center [573, 262] width 32 height 32
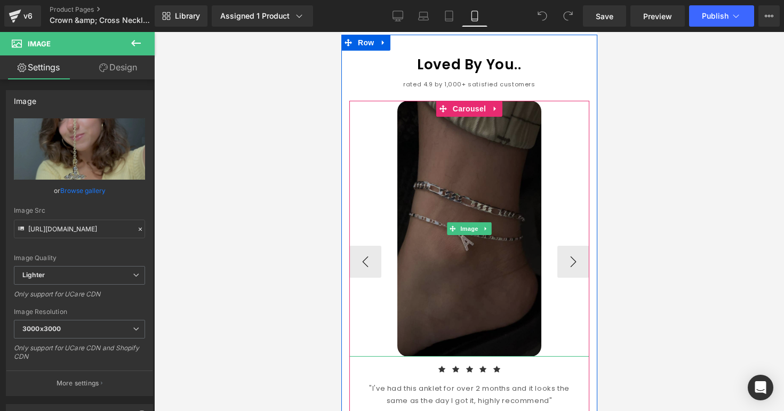
click at [527, 218] on img at bounding box center [469, 229] width 144 height 256
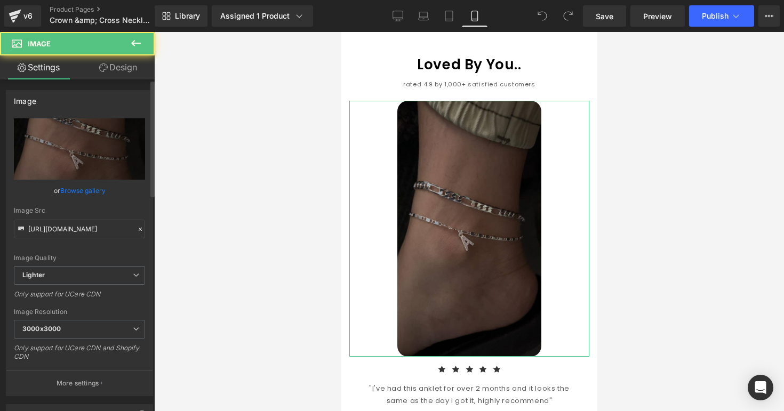
click at [98, 188] on link "Browse gallery" at bounding box center [82, 190] width 45 height 19
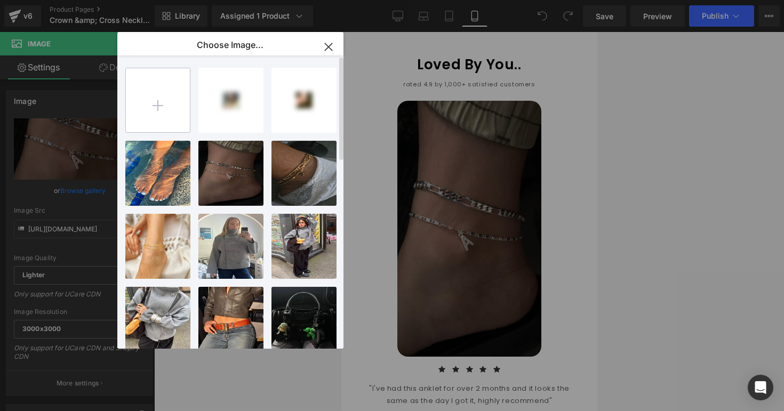
click at [178, 116] on input "file" at bounding box center [158, 100] width 64 height 64
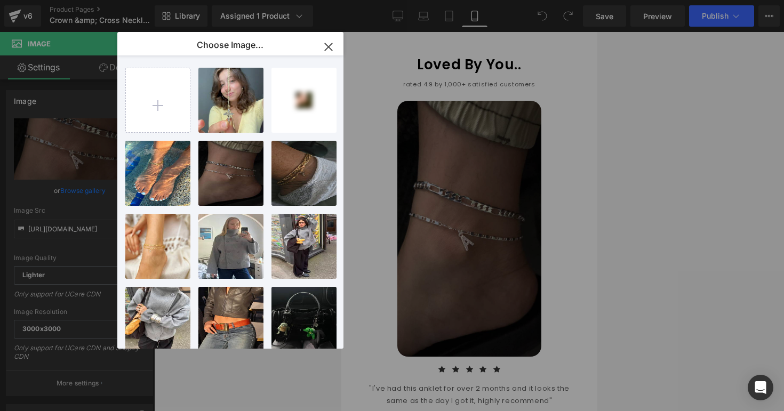
click at [97, 0] on div "You are previewing how the will restyle your page. You can not edit Elements in…" at bounding box center [392, 0] width 784 height 0
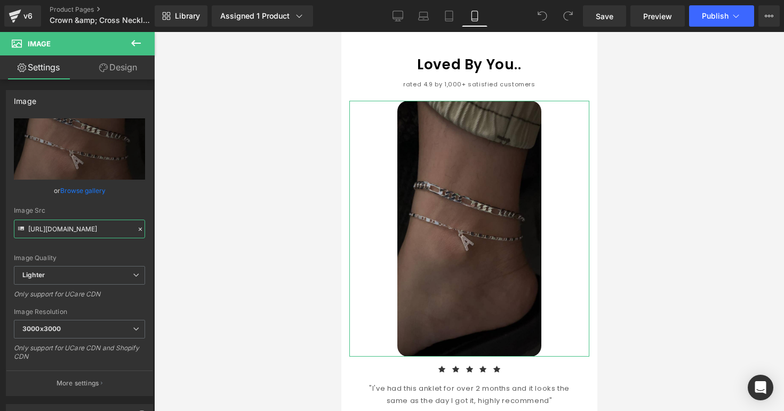
click at [97, 234] on input "[URL][DOMAIN_NAME]" at bounding box center [79, 229] width 131 height 19
paste input "cdn.shopify.com/s/files/1/0895/9026/8221/files/c_crev2.png?v=1757778680"
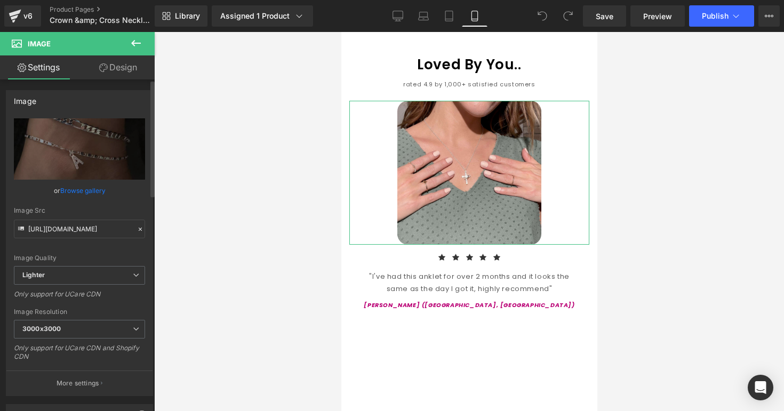
click at [106, 218] on div "Image Src https://cdn.shopify.com/s/files/1/0895/9026/8221/files/c_crev2.png?v=…" at bounding box center [79, 222] width 131 height 31
type input "https://cdn.shopify.com/s/files/1/0895/9026/8221/files/c_crev2_3000x3000.png?v=…"
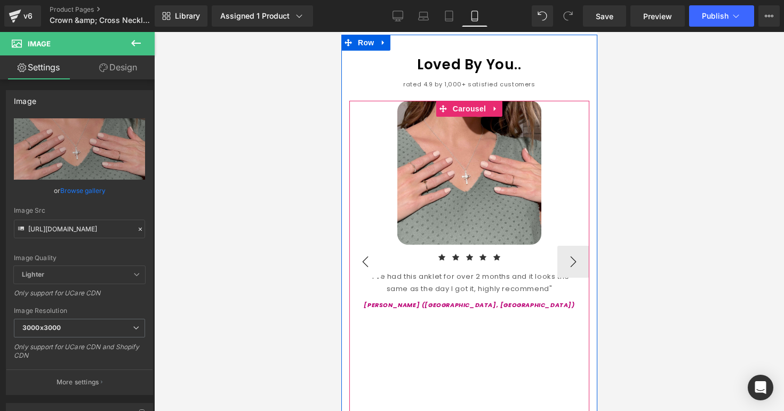
click at [363, 246] on button "‹" at bounding box center [365, 262] width 32 height 32
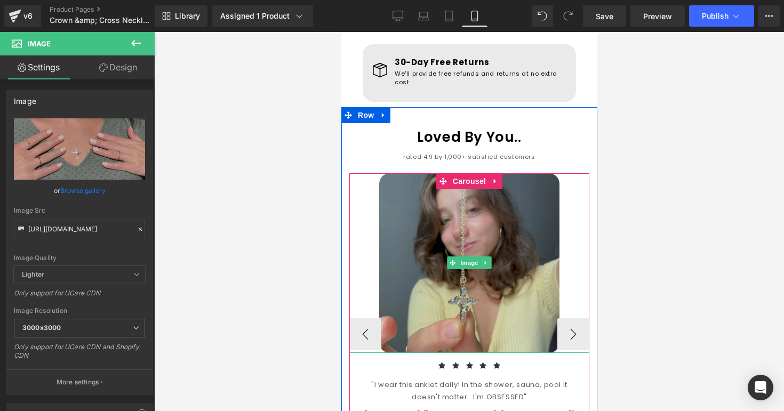
scroll to position [894, 0]
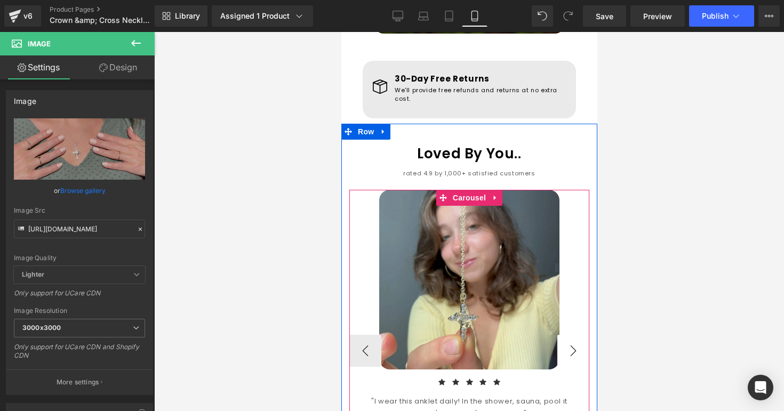
click at [567, 335] on button "›" at bounding box center [573, 351] width 32 height 32
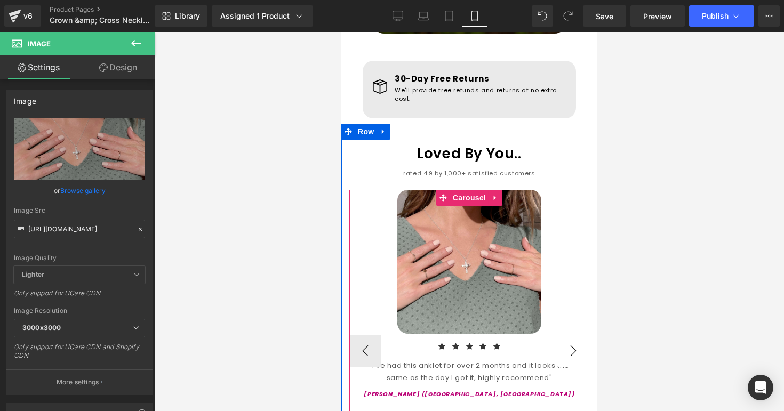
click at [567, 335] on button "›" at bounding box center [573, 351] width 32 height 32
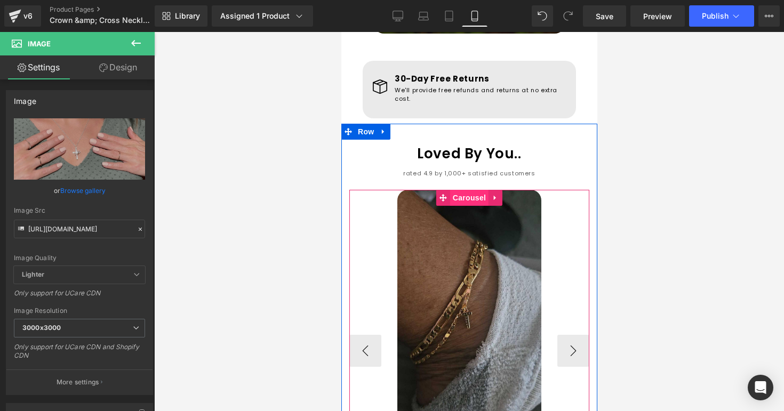
click at [464, 190] on link "Carousel" at bounding box center [462, 198] width 52 height 16
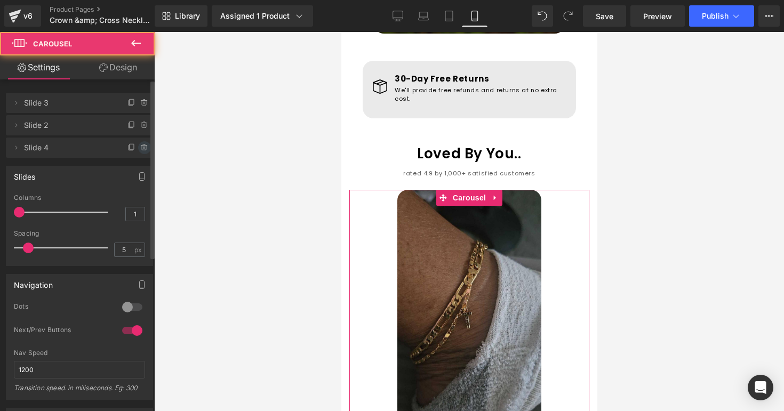
click at [140, 150] on icon at bounding box center [144, 148] width 9 height 9
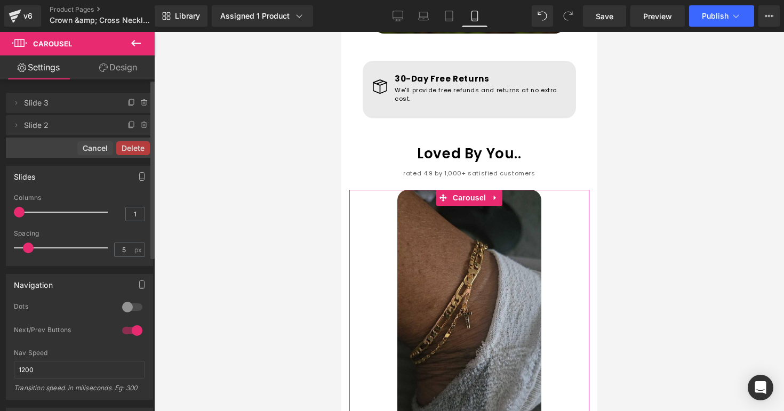
click at [139, 150] on button "Delete" at bounding box center [133, 148] width 34 height 14
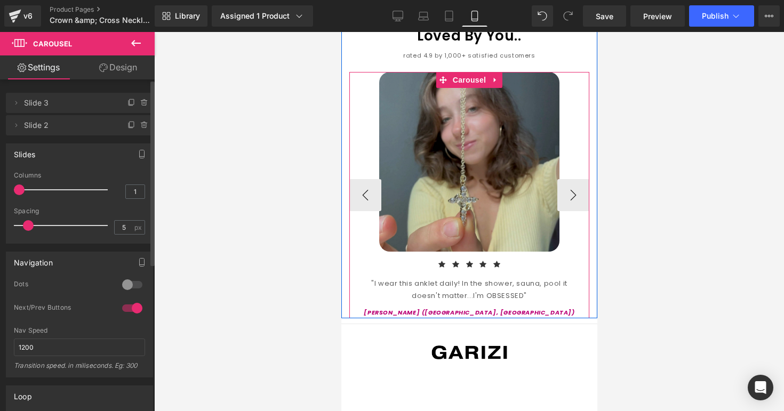
scroll to position [1016, 0]
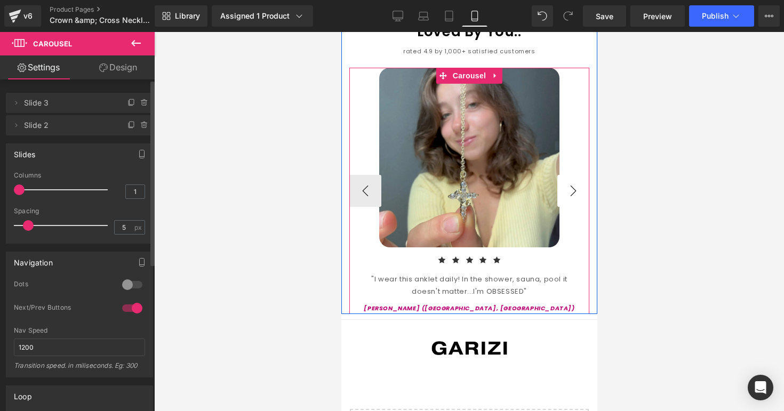
click at [572, 175] on button "›" at bounding box center [573, 191] width 32 height 32
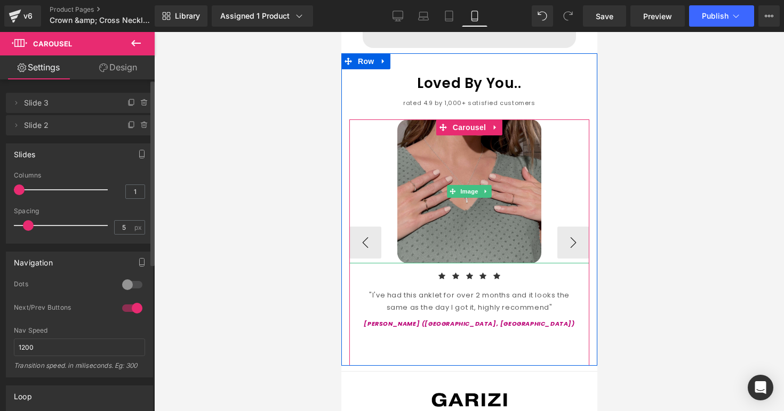
scroll to position [941, 0]
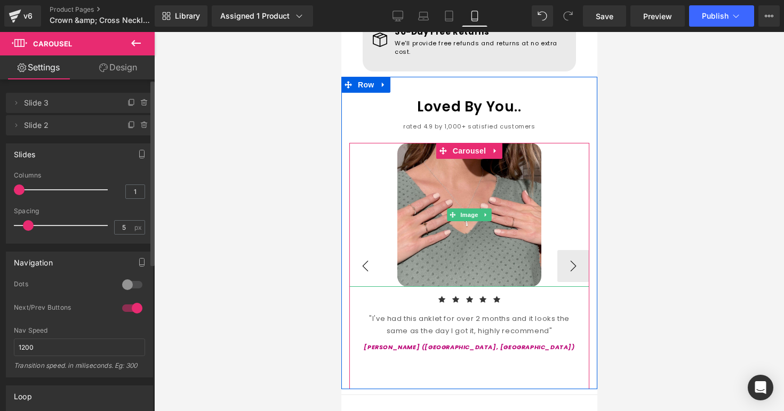
click at [377, 250] on button "‹" at bounding box center [365, 266] width 32 height 32
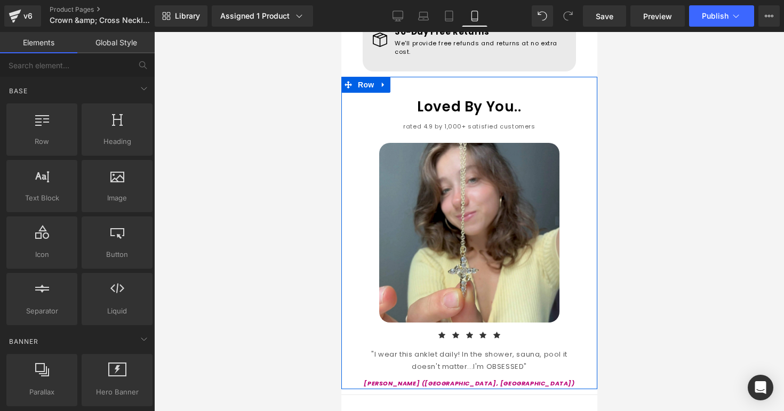
click at [311, 213] on div at bounding box center [469, 221] width 630 height 379
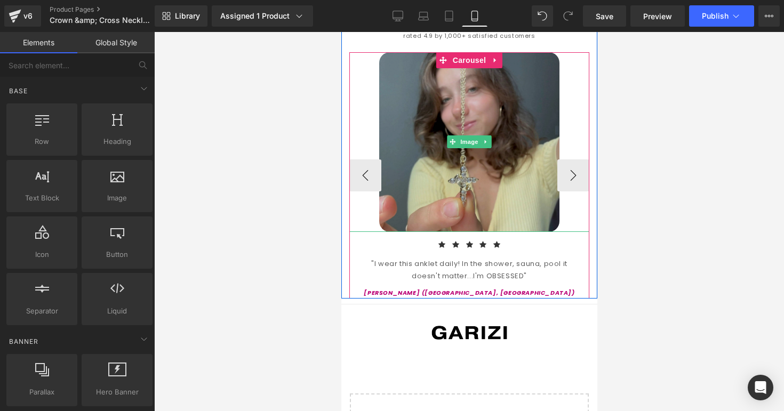
scroll to position [1033, 0]
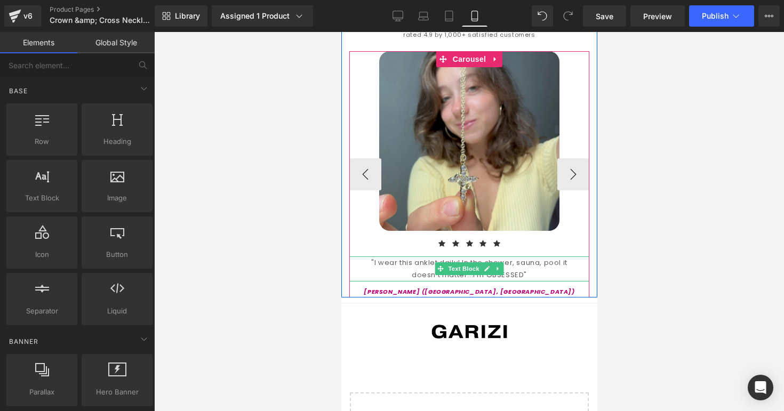
click at [372, 257] on div ""I wear this anklet daily! In the shower, sauna, pool it doesn't matter...I'm O…" at bounding box center [469, 269] width 240 height 25
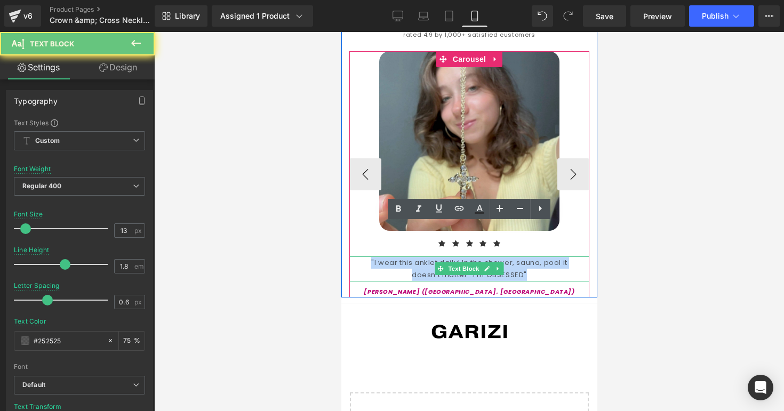
click at [372, 257] on div ""I wear this anklet daily! In the shower, sauna, pool it doesn't matter...I'm O…" at bounding box center [469, 269] width 240 height 25
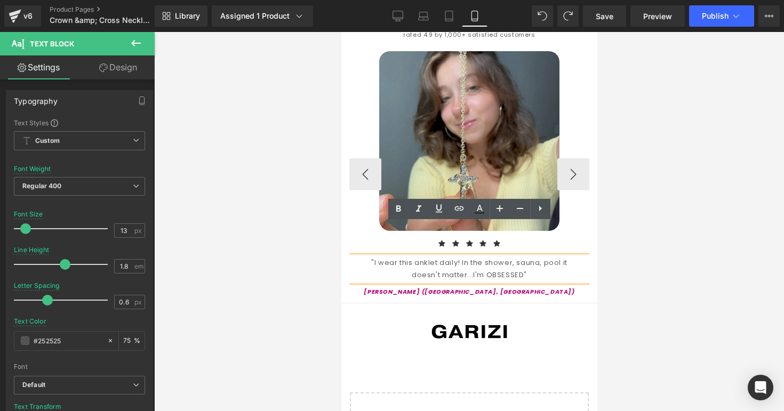
click at [424, 257] on div ""I wear this anklet daily! In the shower, sauna, pool it doesn't matter...I'm O…" at bounding box center [469, 269] width 240 height 25
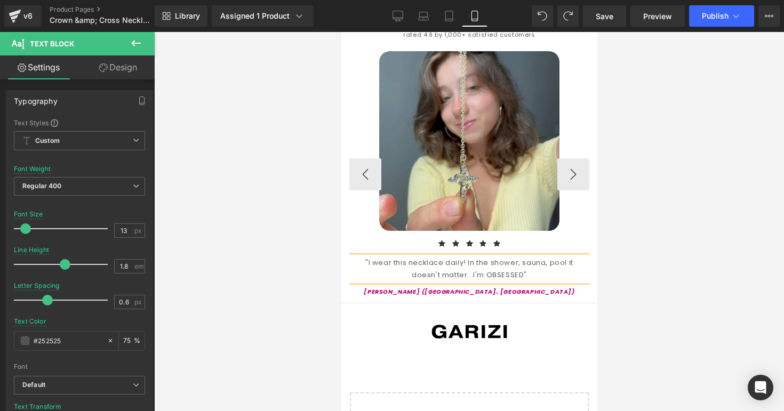
click at [518, 257] on div ""I wear this necklace daily! In the shower, sauna, pool it doesn't matter...I'm…" at bounding box center [469, 269] width 240 height 25
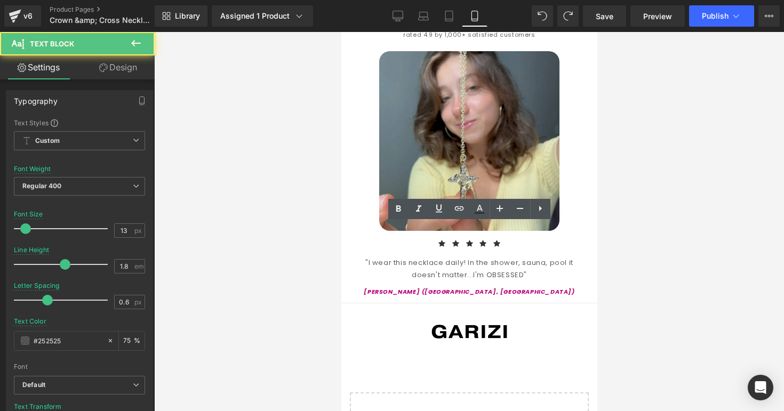
click at [618, 246] on div at bounding box center [469, 221] width 630 height 379
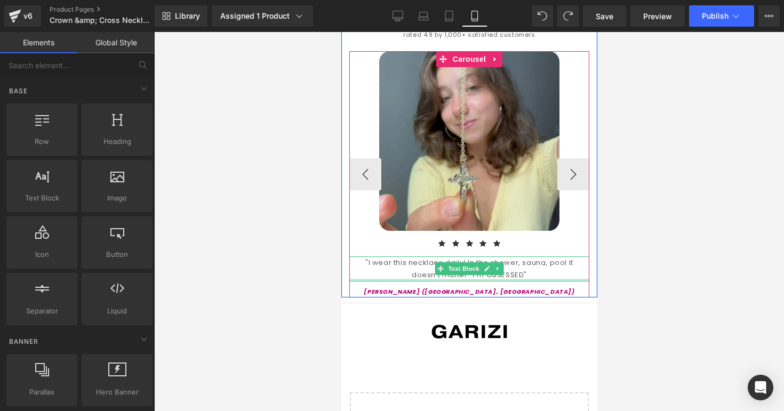
click at [415, 282] on div "[PERSON_NAME] ([GEOGRAPHIC_DATA], [GEOGRAPHIC_DATA])" at bounding box center [469, 290] width 240 height 16
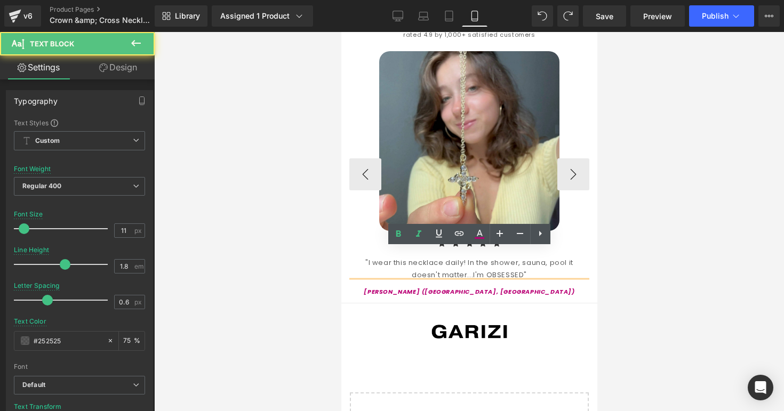
click at [442, 288] on icon "[PERSON_NAME] ([GEOGRAPHIC_DATA], [GEOGRAPHIC_DATA])" at bounding box center [468, 292] width 211 height 9
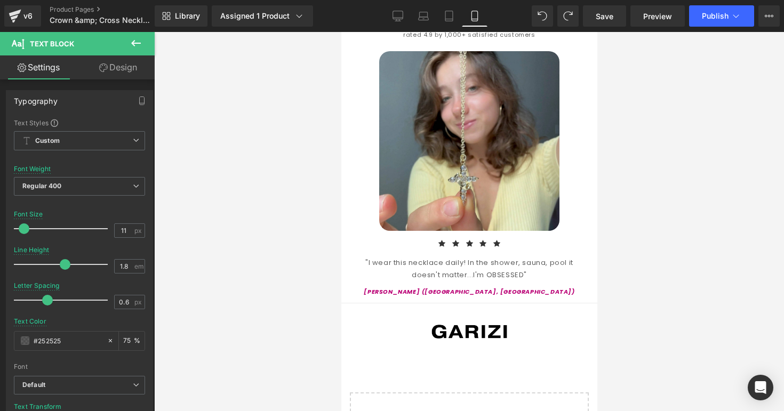
click at [663, 252] on div at bounding box center [469, 221] width 630 height 379
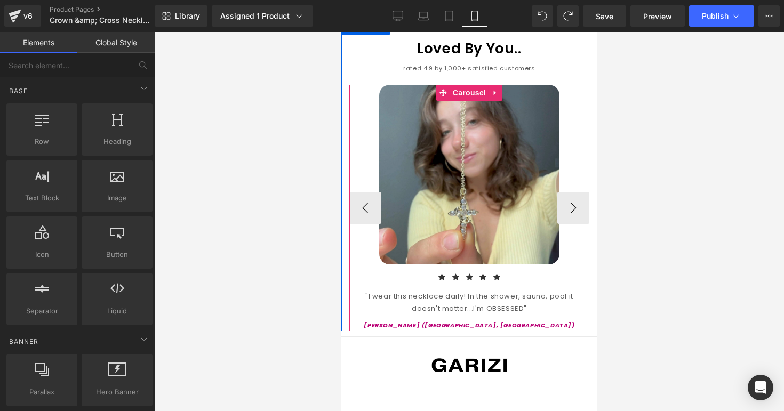
scroll to position [995, 0]
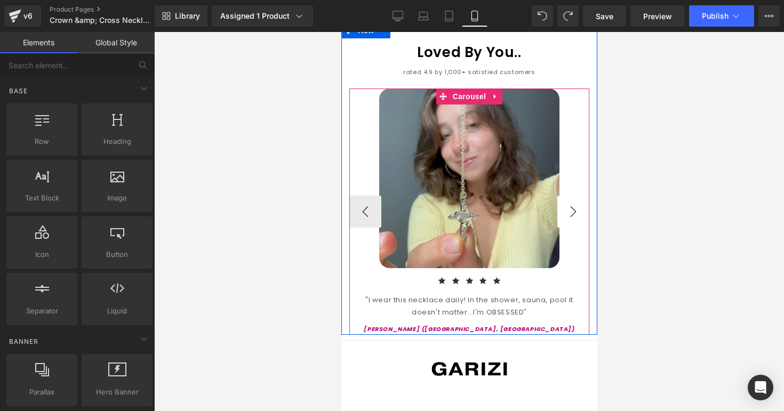
click at [574, 196] on button "›" at bounding box center [573, 212] width 32 height 32
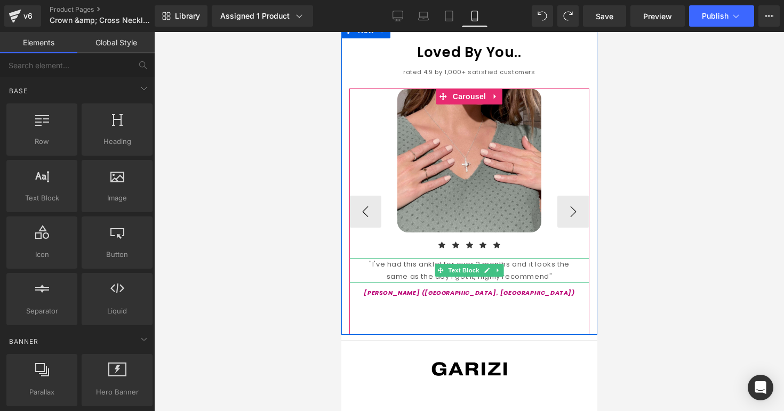
click at [427, 258] on div ""I've had this anklet for over 2 months and it looks the same as the day I got …" at bounding box center [469, 270] width 240 height 25
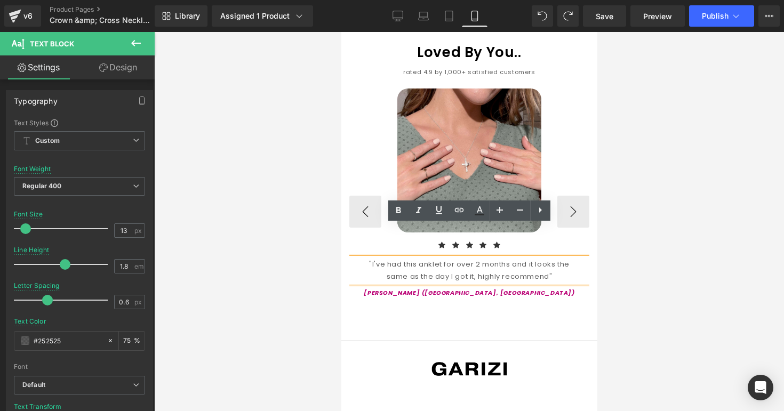
click at [427, 258] on div ""I've had this anklet for over 2 months and it looks the same as the day I got …" at bounding box center [469, 270] width 240 height 25
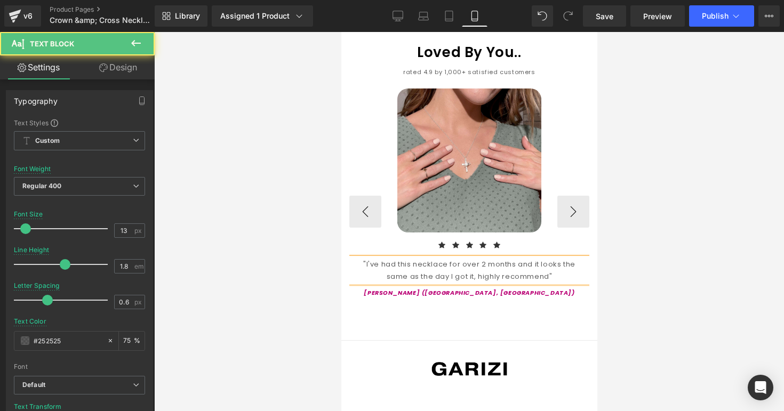
click at [542, 258] on div ""I've had this necklace for over 2 months and it looks the same as the day I go…" at bounding box center [469, 270] width 240 height 25
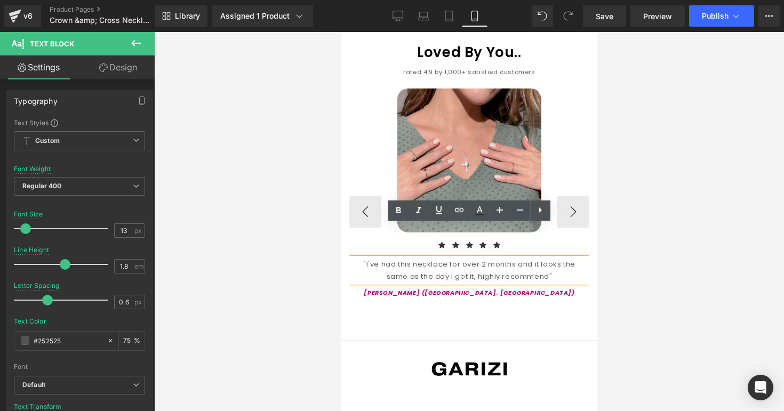
click at [419, 279] on div "Image Icon Icon Icon Icon Icon Icon List Hoz "I wear this necklace daily! In th…" at bounding box center [349, 212] width 486 height 247
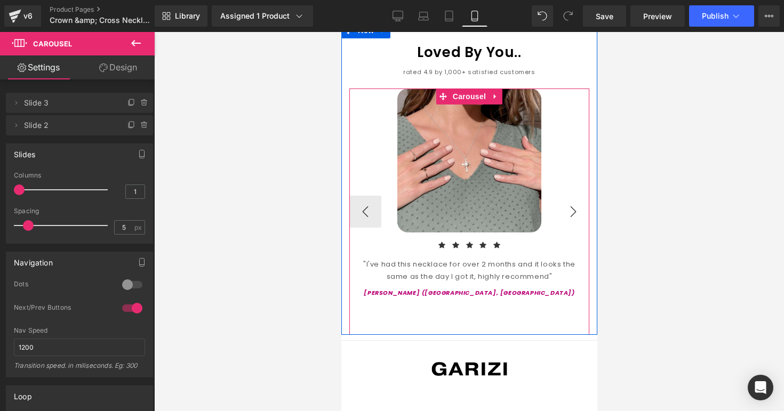
click at [559, 196] on button "›" at bounding box center [573, 212] width 32 height 32
click at [370, 196] on button "‹" at bounding box center [365, 212] width 32 height 32
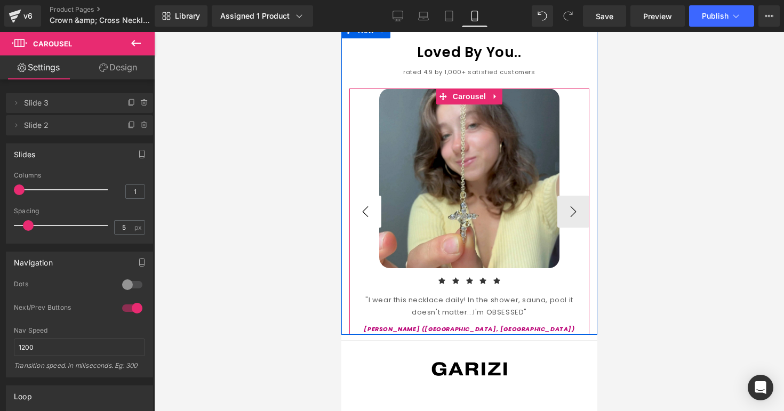
click at [370, 196] on button "‹" at bounding box center [365, 212] width 32 height 32
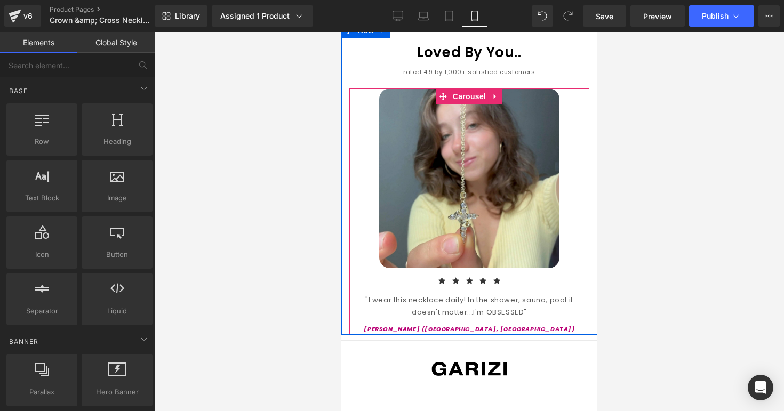
click at [653, 127] on div at bounding box center [469, 221] width 630 height 379
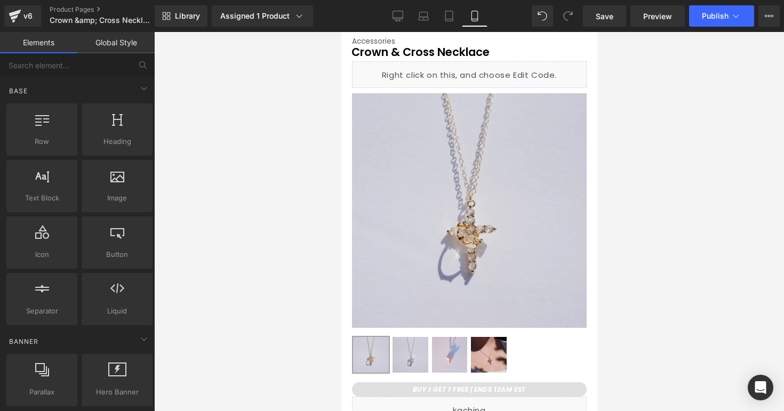
scroll to position [0, 0]
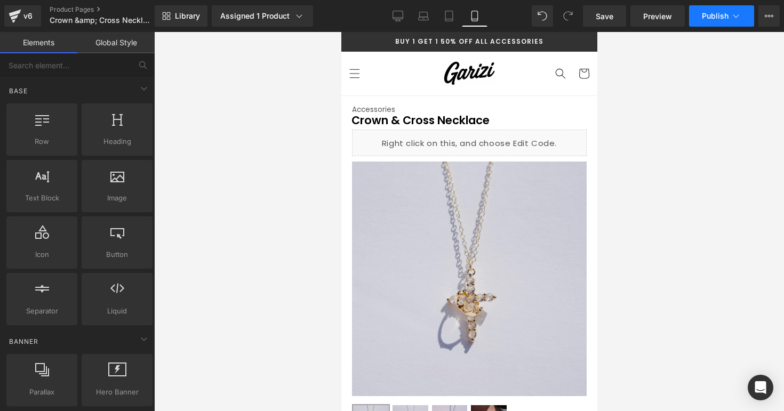
click at [733, 16] on icon at bounding box center [736, 16] width 11 height 11
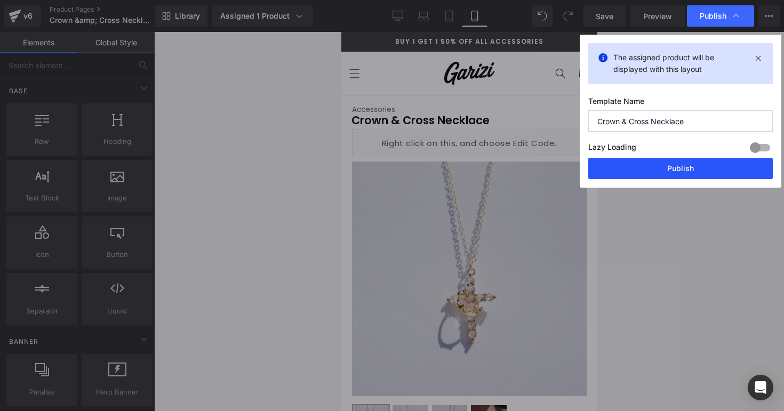
click at [673, 167] on button "Publish" at bounding box center [681, 168] width 185 height 21
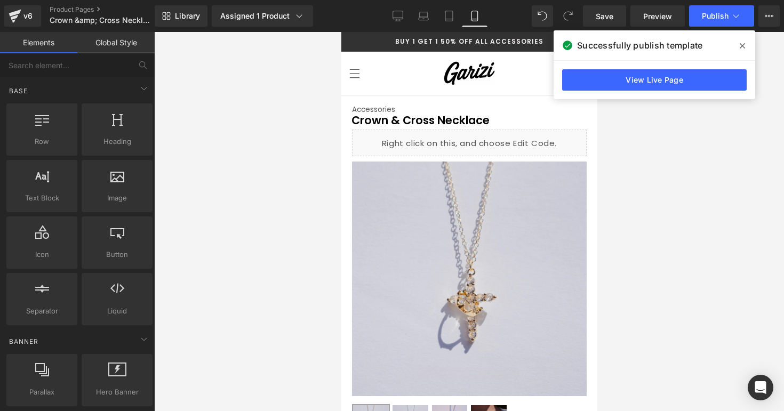
click at [587, 91] on div "View Live Page" at bounding box center [655, 80] width 202 height 38
click at [588, 85] on link "View Live Page" at bounding box center [654, 79] width 185 height 21
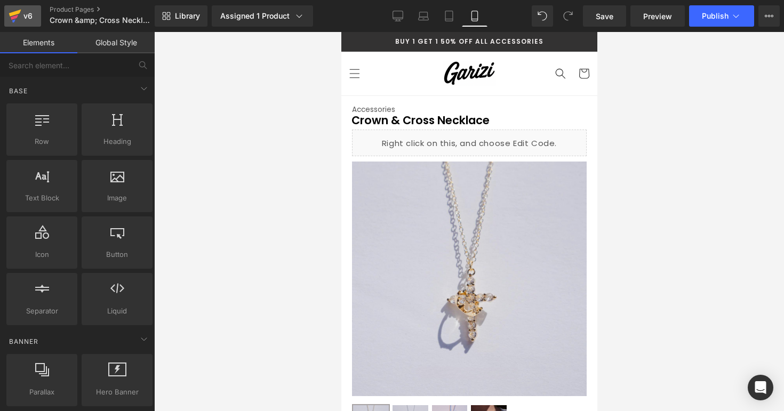
click at [23, 20] on div "v6" at bounding box center [27, 16] width 13 height 14
